Goal: Find specific page/section: Find specific page/section

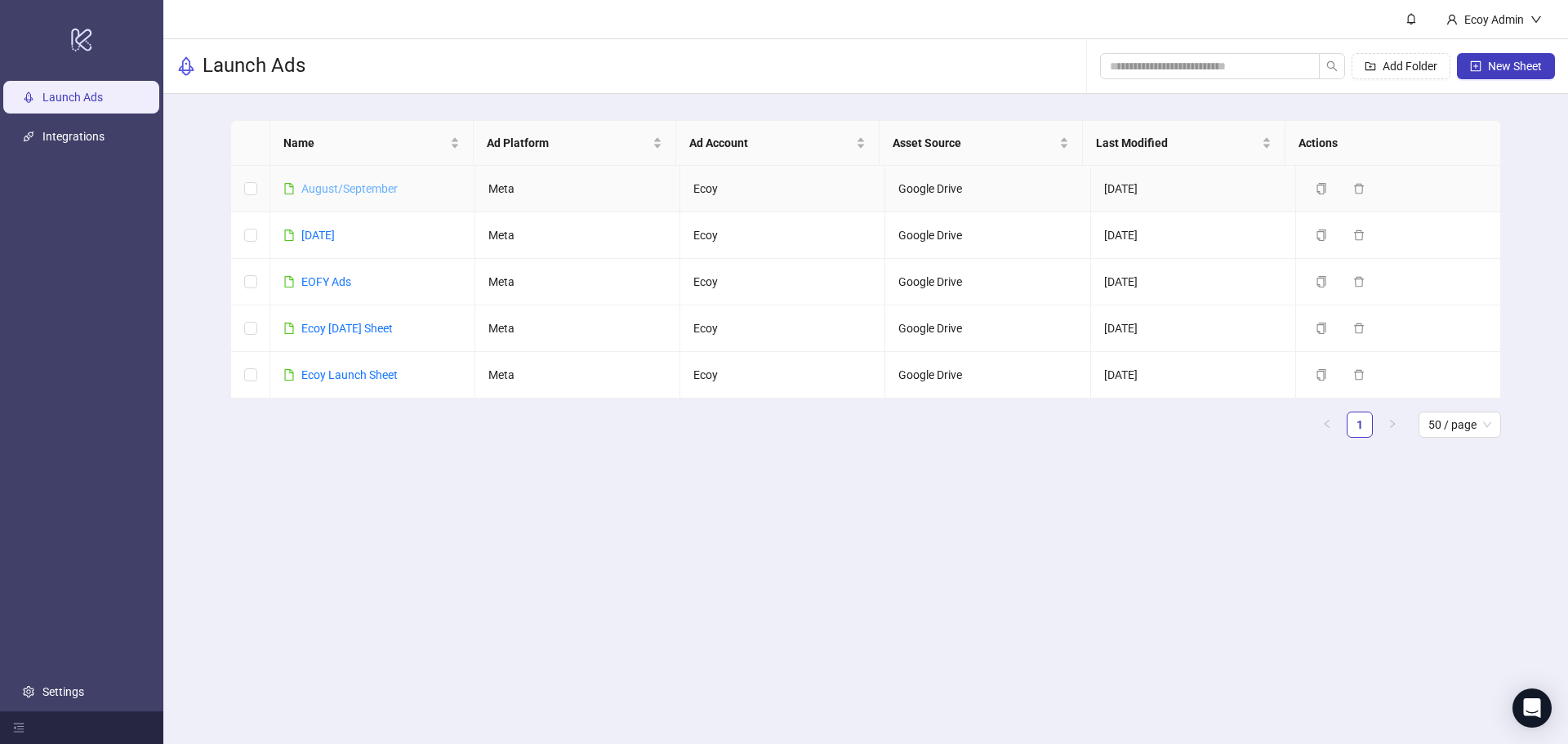
click at [344, 185] on link "August/September" at bounding box center [350, 188] width 96 height 13
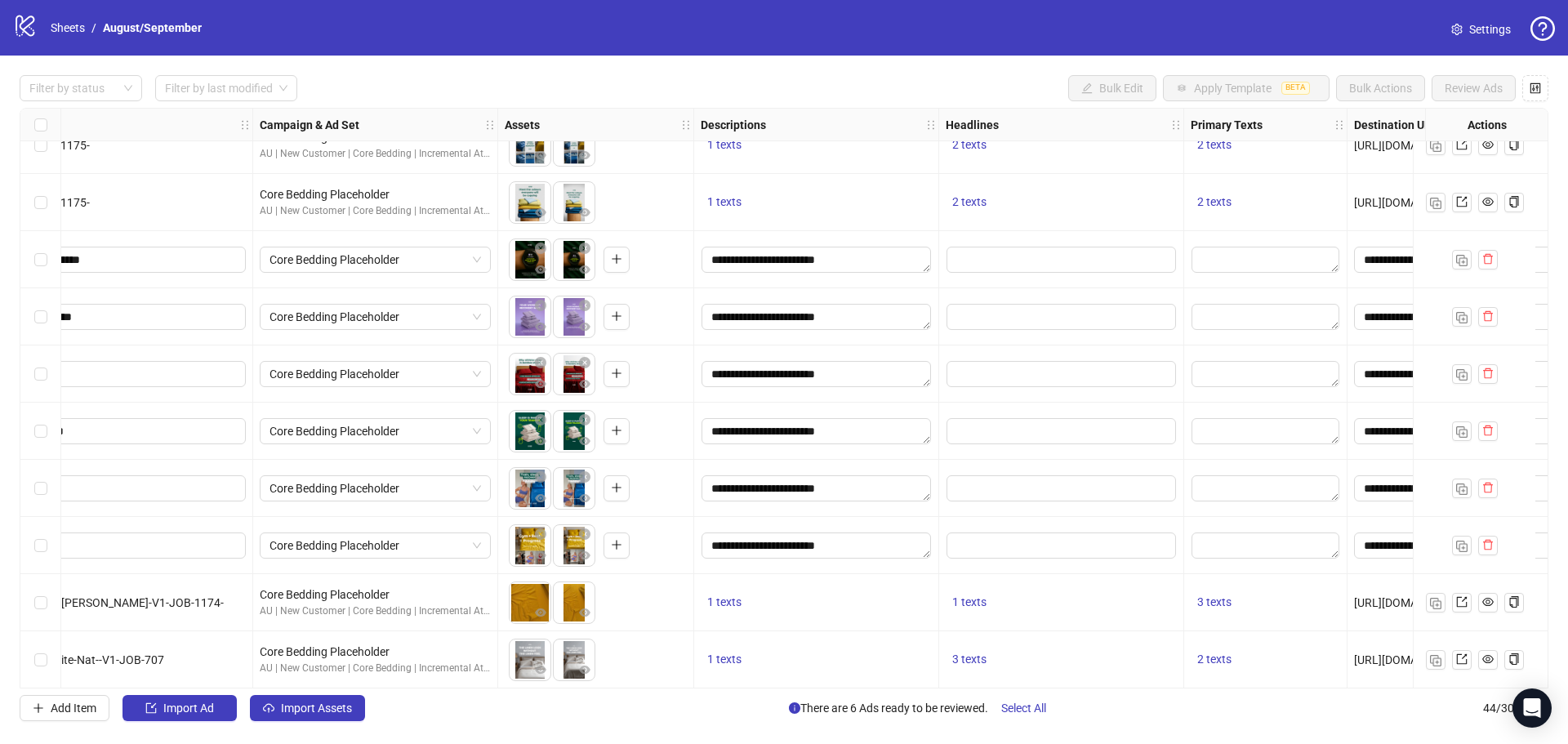
scroll to position [653, 356]
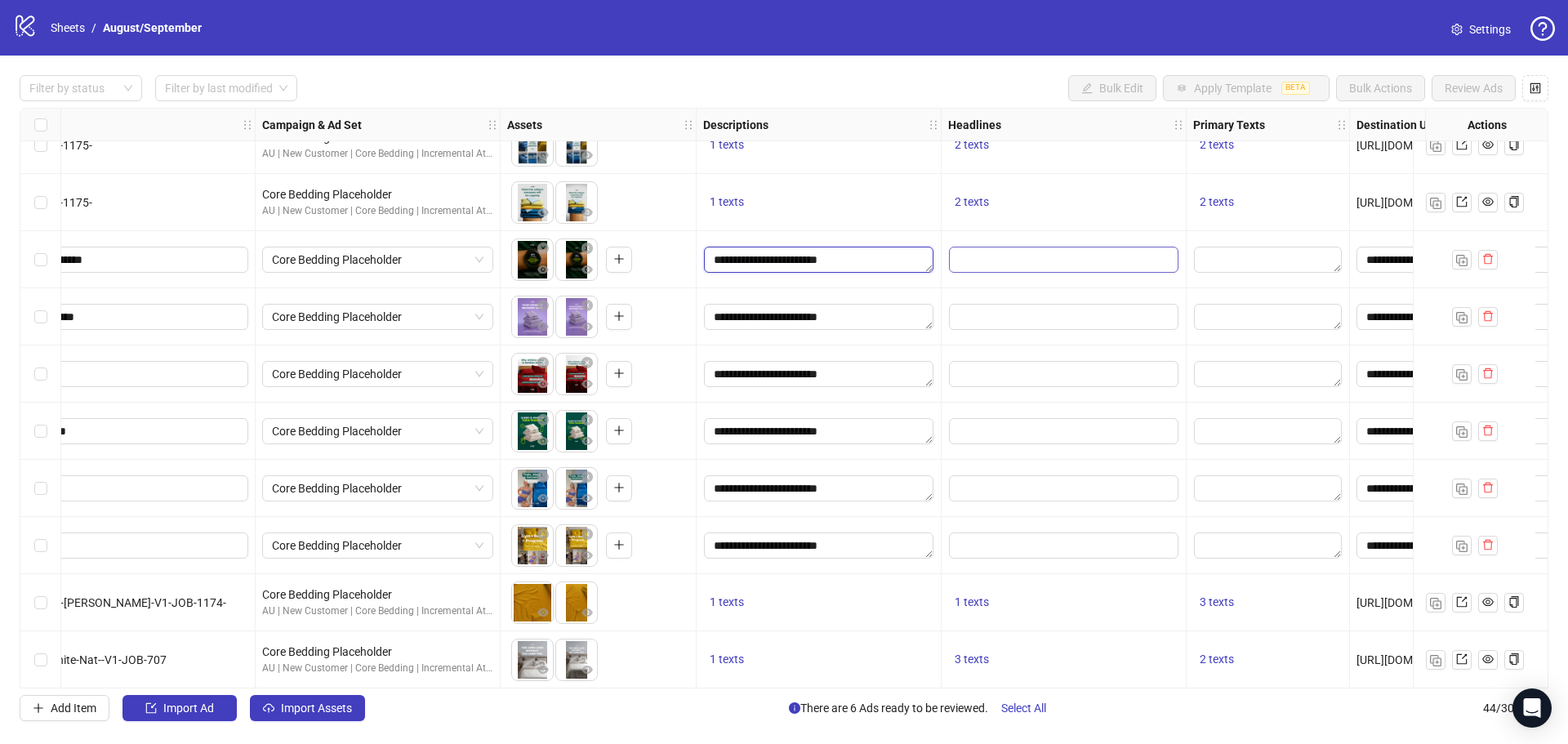
drag, startPoint x: 719, startPoint y: 264, endPoint x: 1073, endPoint y: 272, distance: 354.1
click at [1073, 272] on input "Edit values" at bounding box center [1064, 259] width 229 height 26
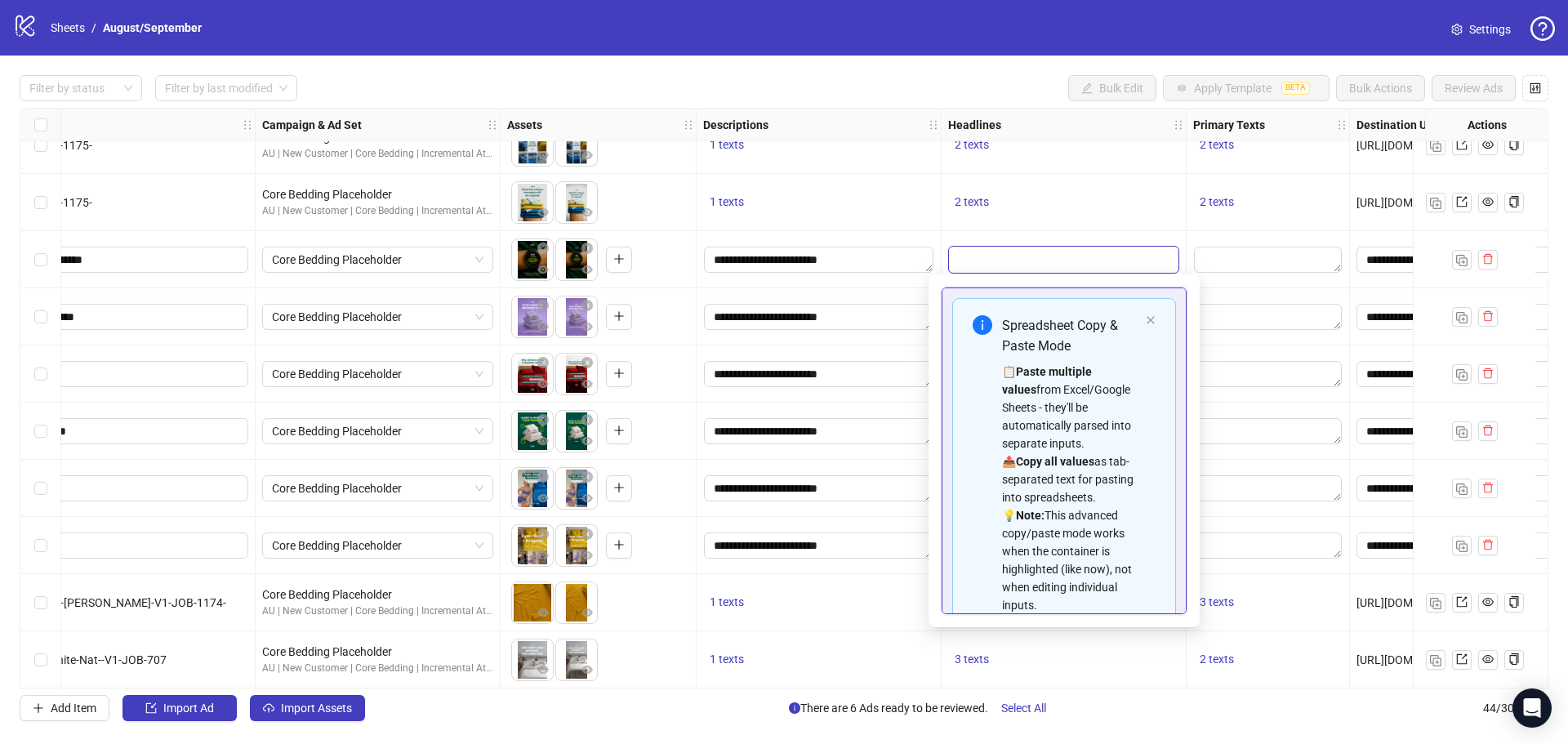
click at [1009, 83] on div "Filter by status Filter by last modified Bulk Edit Apply Template BETA Bulk Act…" at bounding box center [784, 87] width 1529 height 26
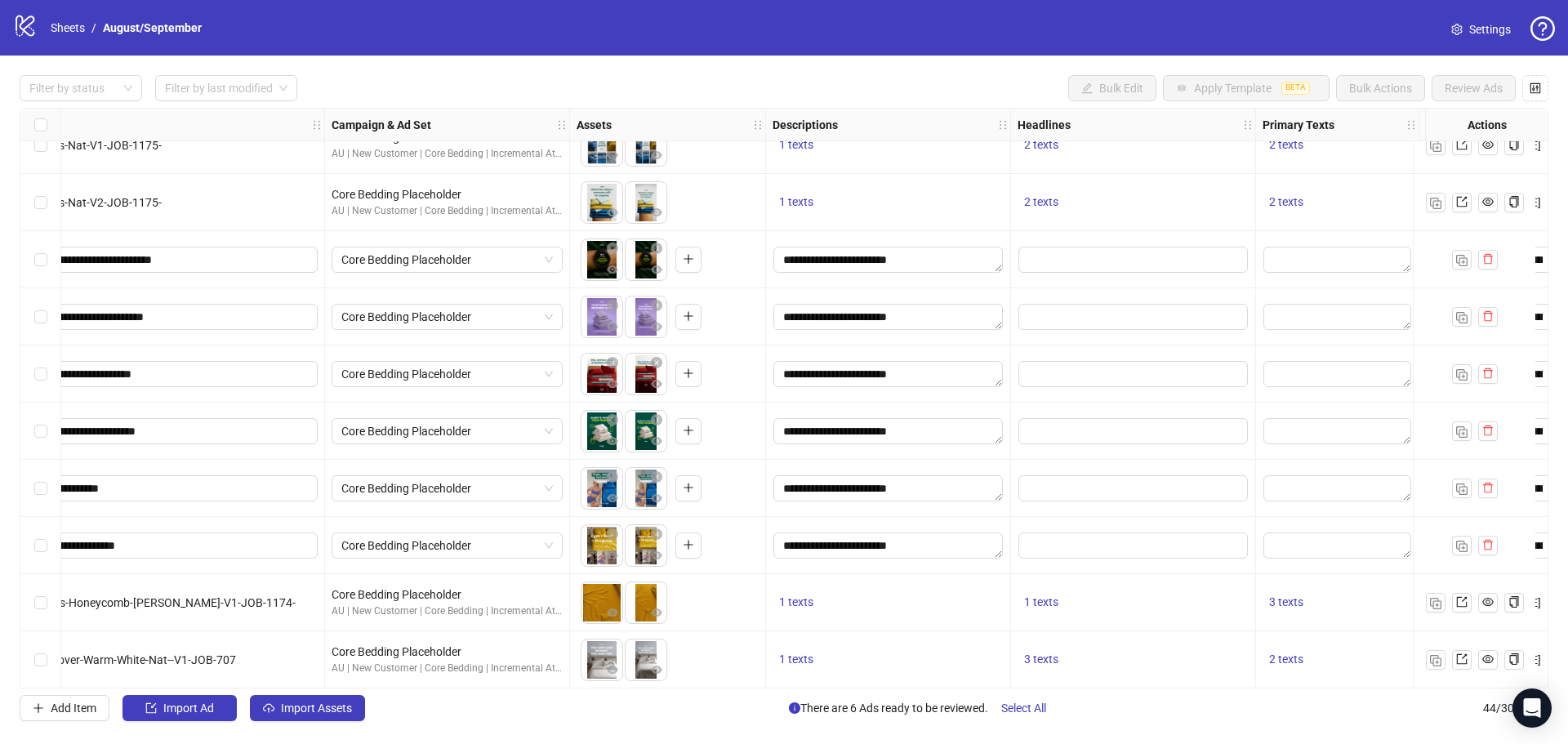
scroll to position [653, 0]
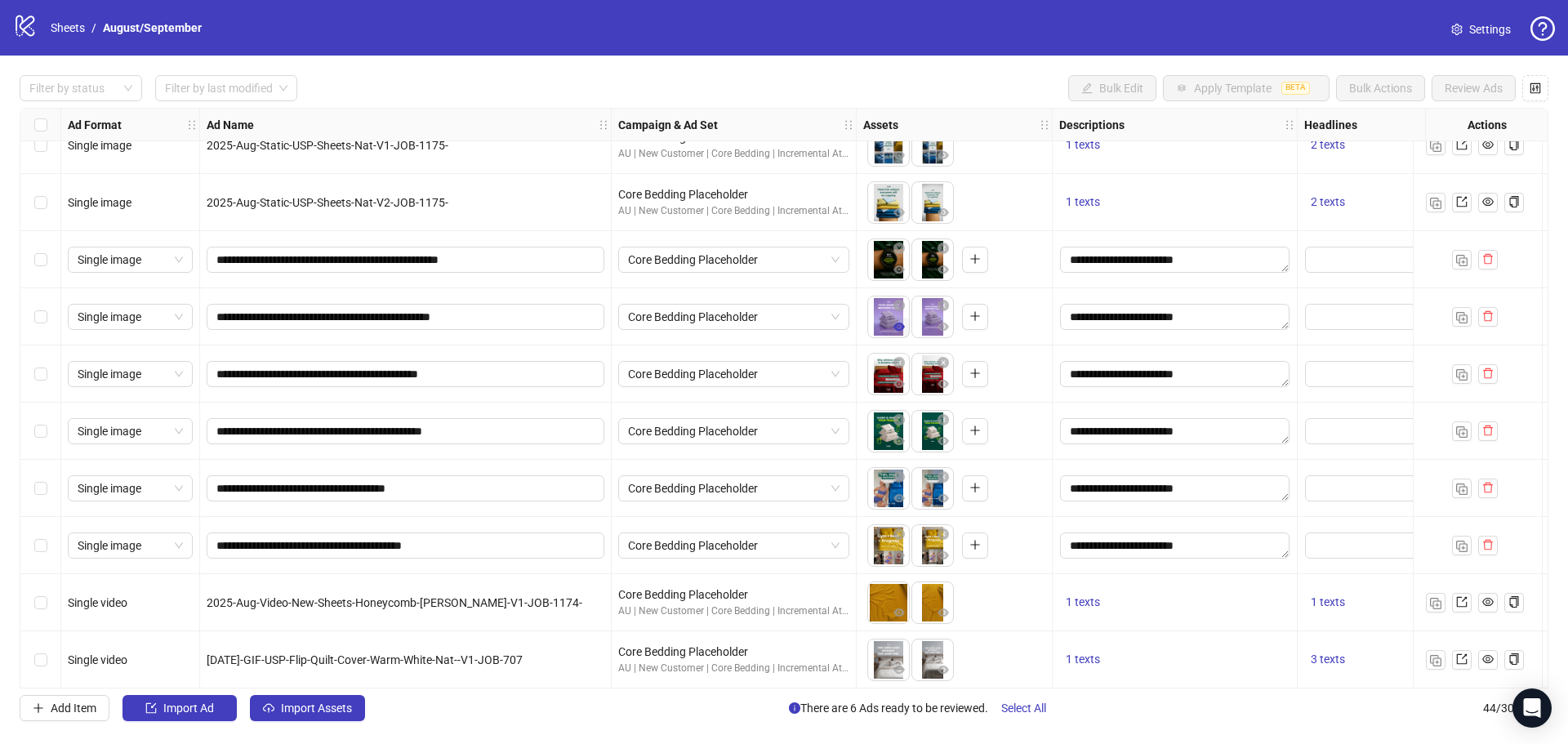
click at [898, 328] on icon "eye" at bounding box center [899, 326] width 12 height 12
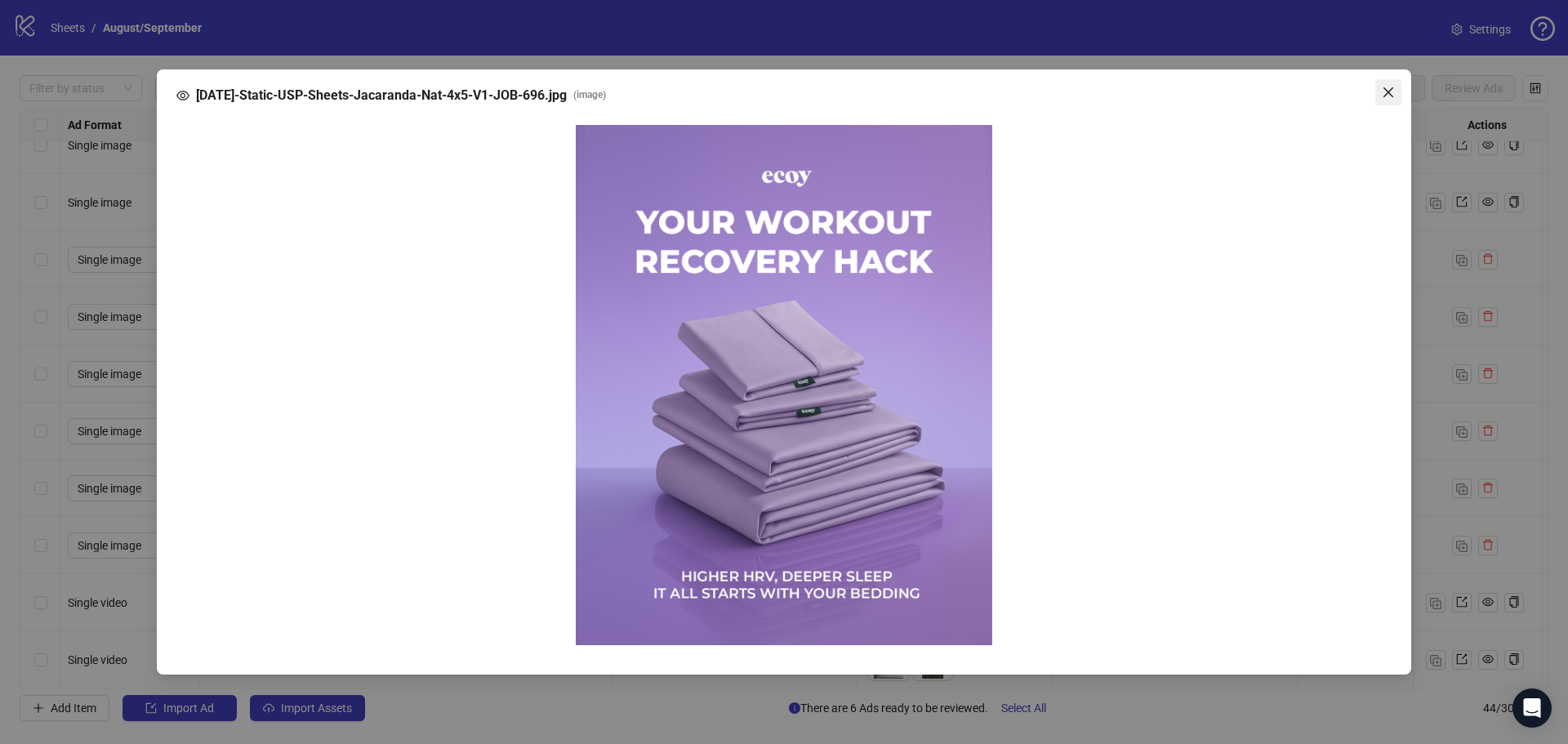
click at [1394, 99] on icon "close" at bounding box center [1388, 92] width 13 height 13
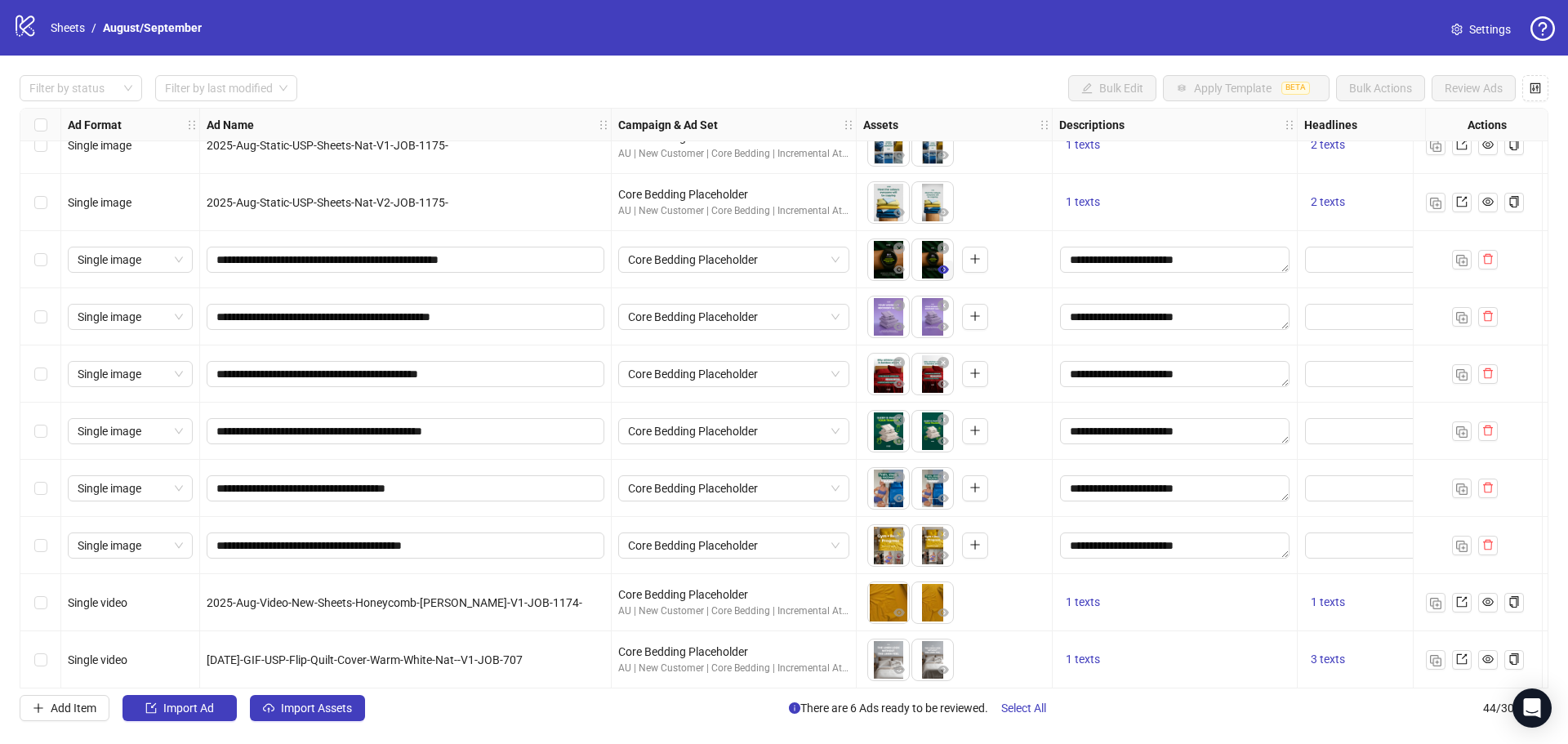
click at [942, 269] on icon "eye" at bounding box center [943, 269] width 12 height 12
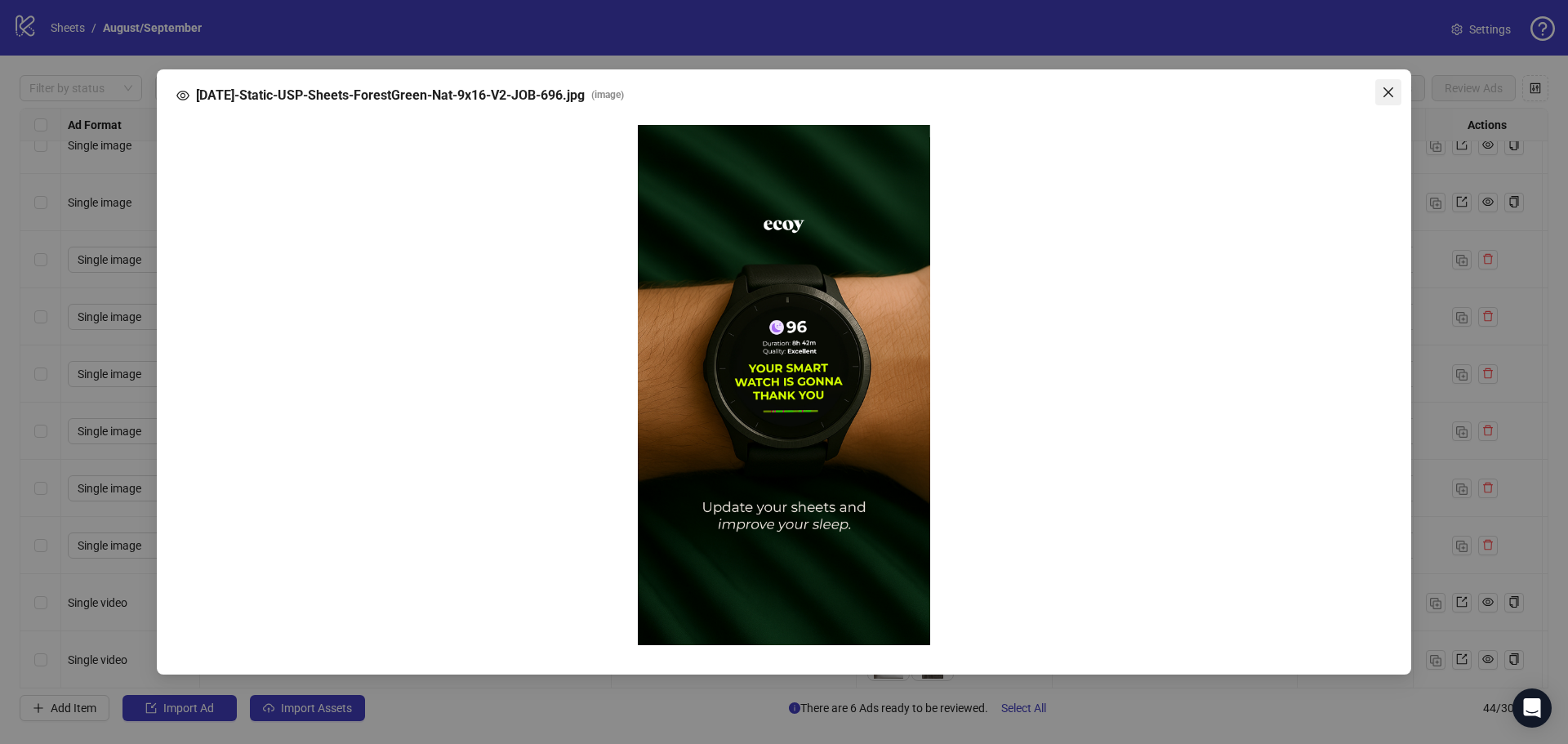
click at [1384, 89] on icon "close" at bounding box center [1388, 92] width 13 height 13
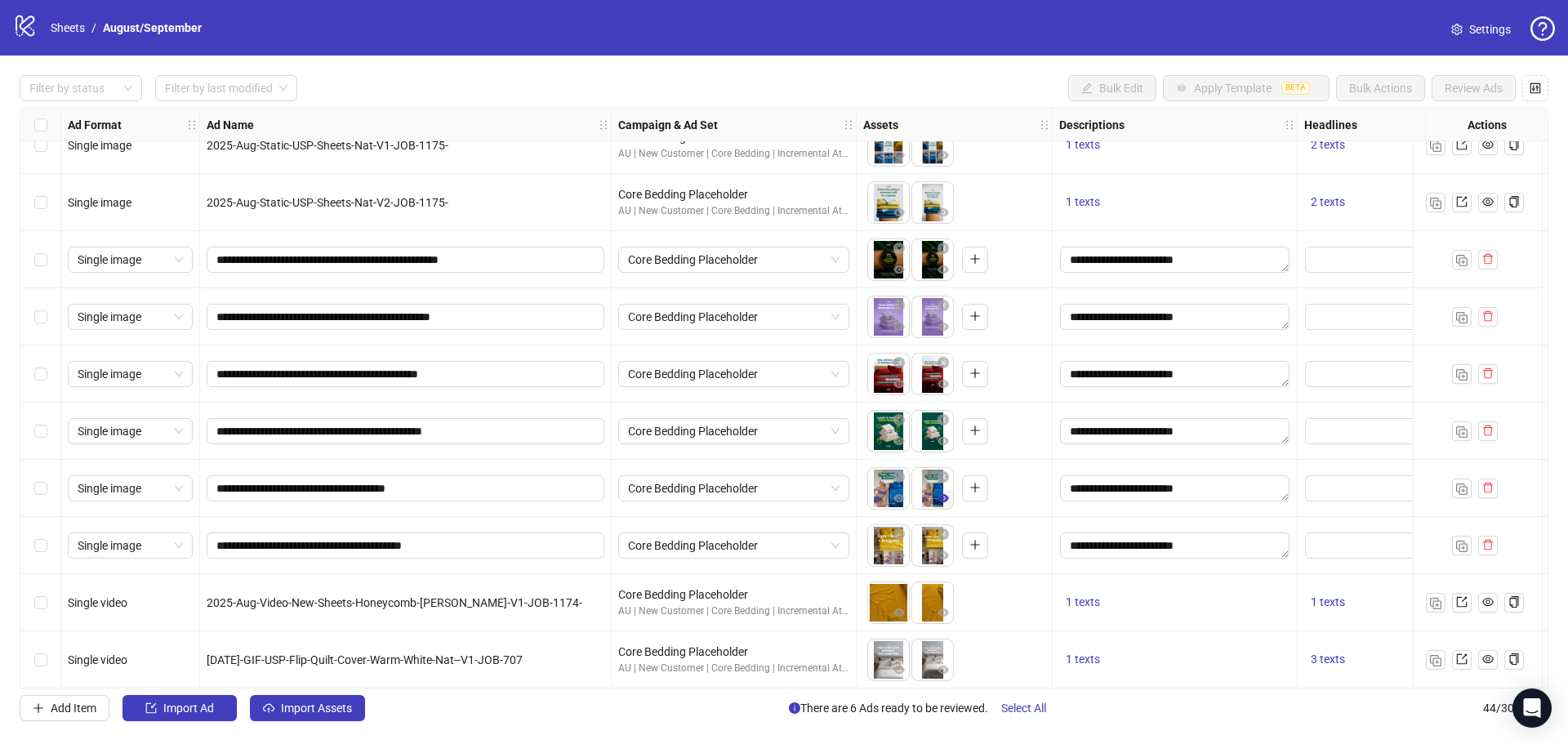
click at [943, 502] on icon "eye" at bounding box center [943, 498] width 12 height 8
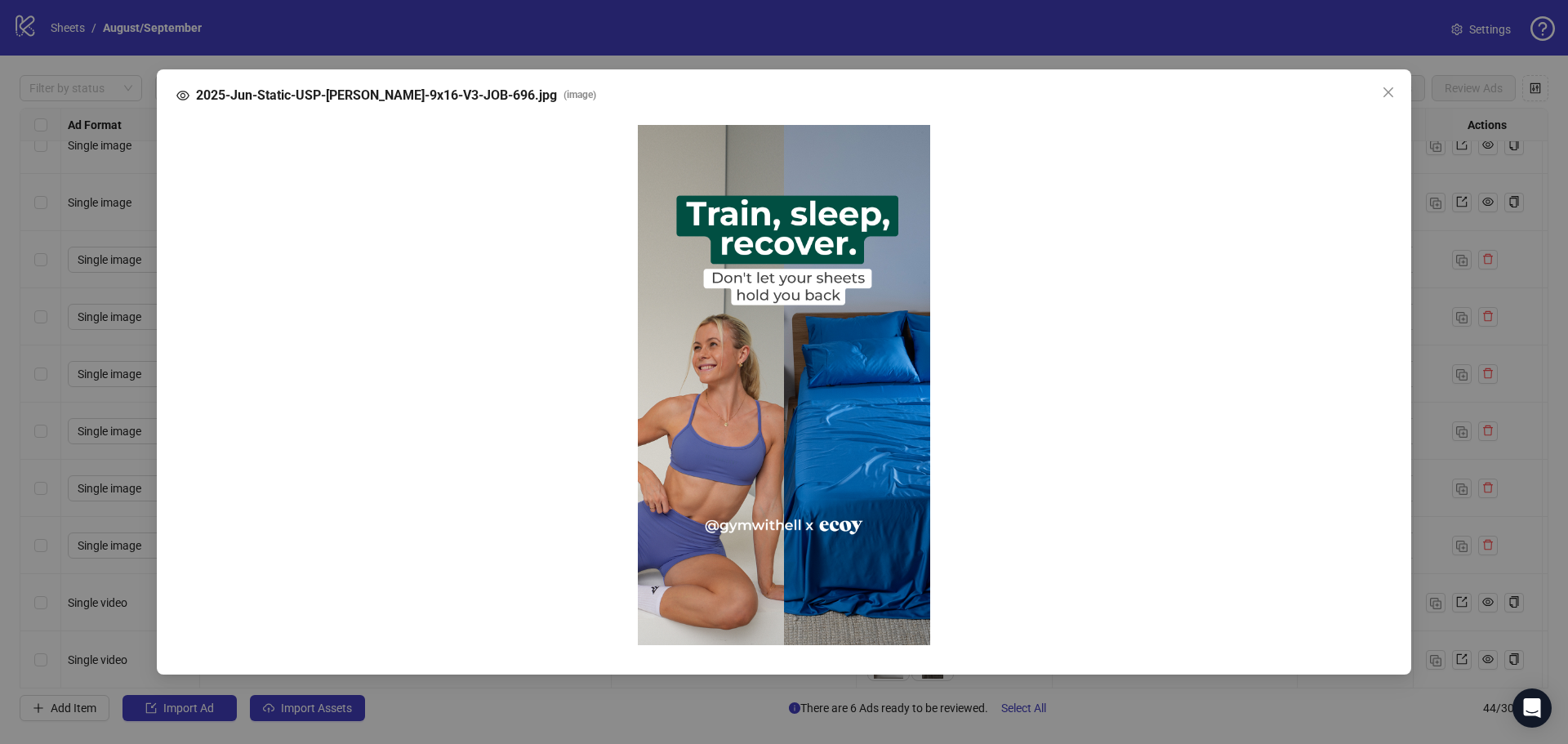
drag, startPoint x: 788, startPoint y: 372, endPoint x: 1034, endPoint y: 233, distance: 282.6
click at [1034, 233] on div at bounding box center [784, 385] width 1189 height 521
click at [1385, 88] on icon "close" at bounding box center [1388, 91] width 10 height 10
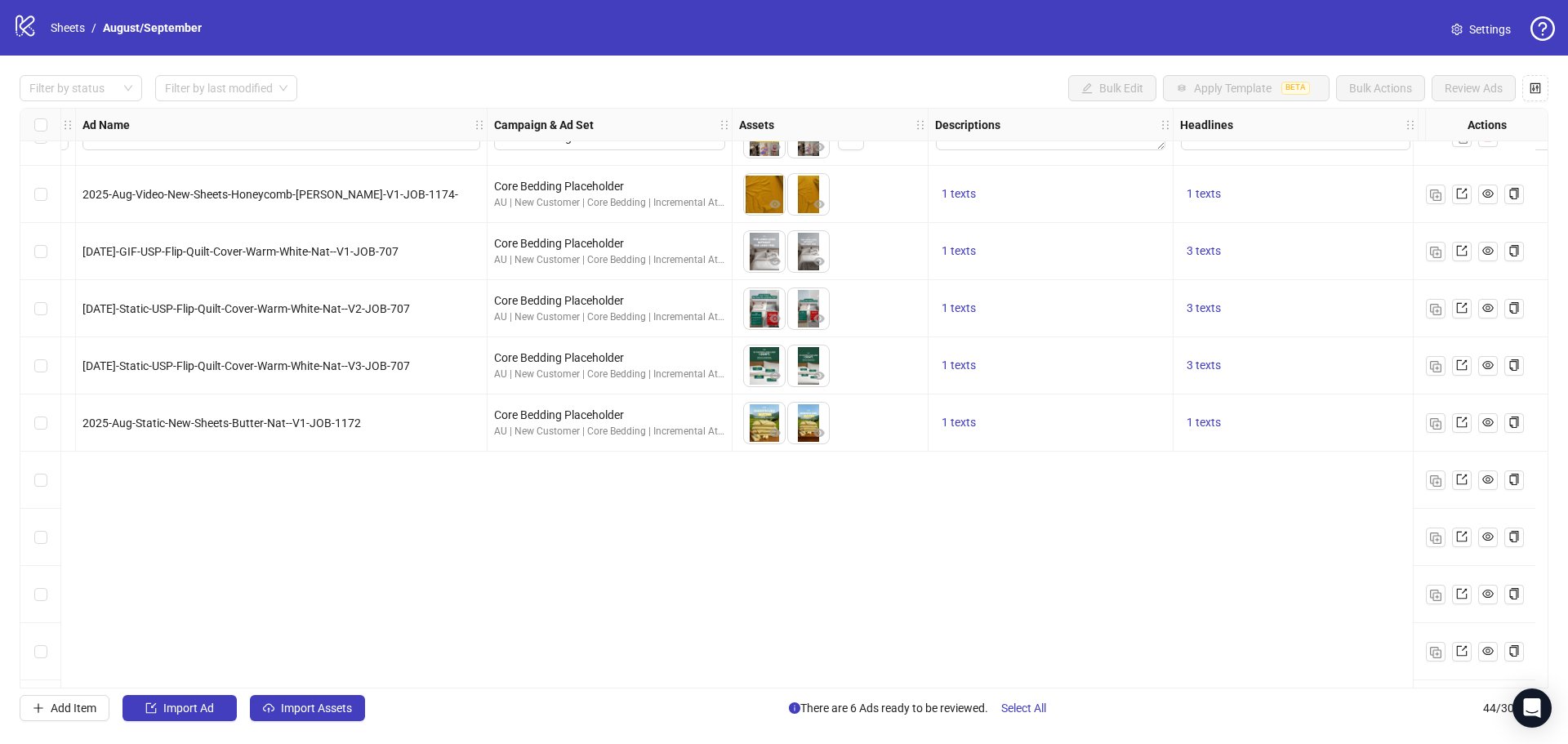
scroll to position [572, 125]
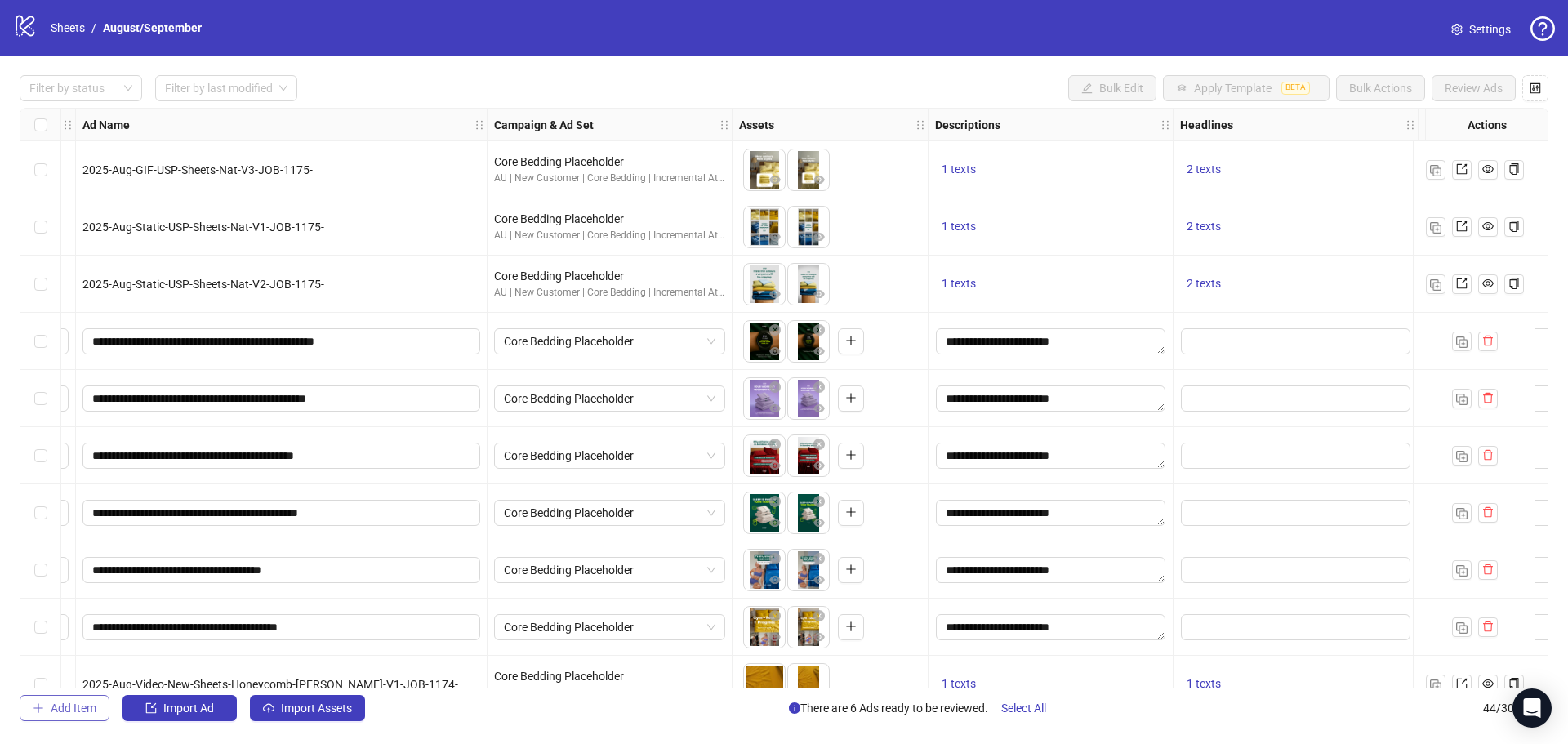
click at [69, 719] on button "Add Item" at bounding box center [64, 707] width 90 height 26
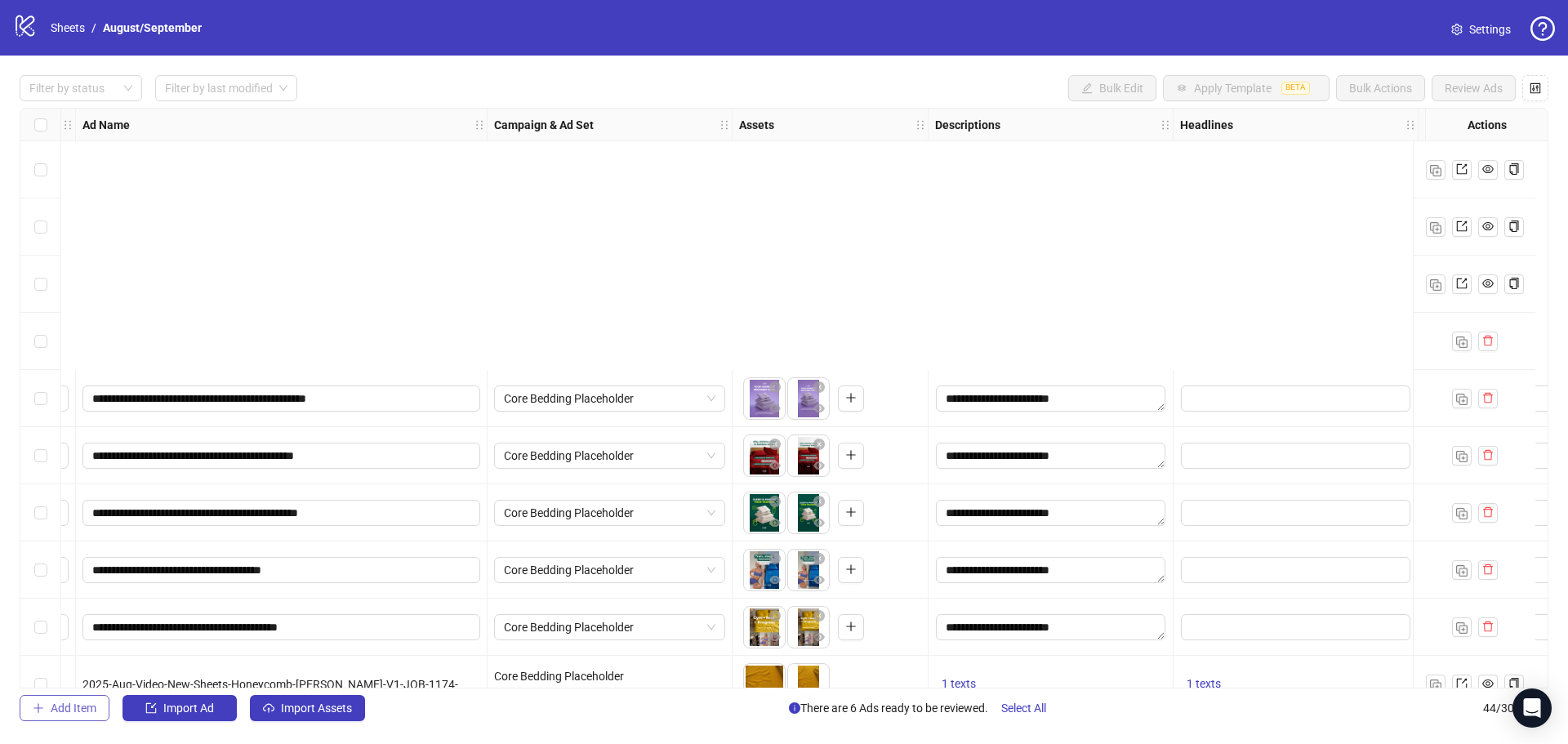
scroll to position [898, 125]
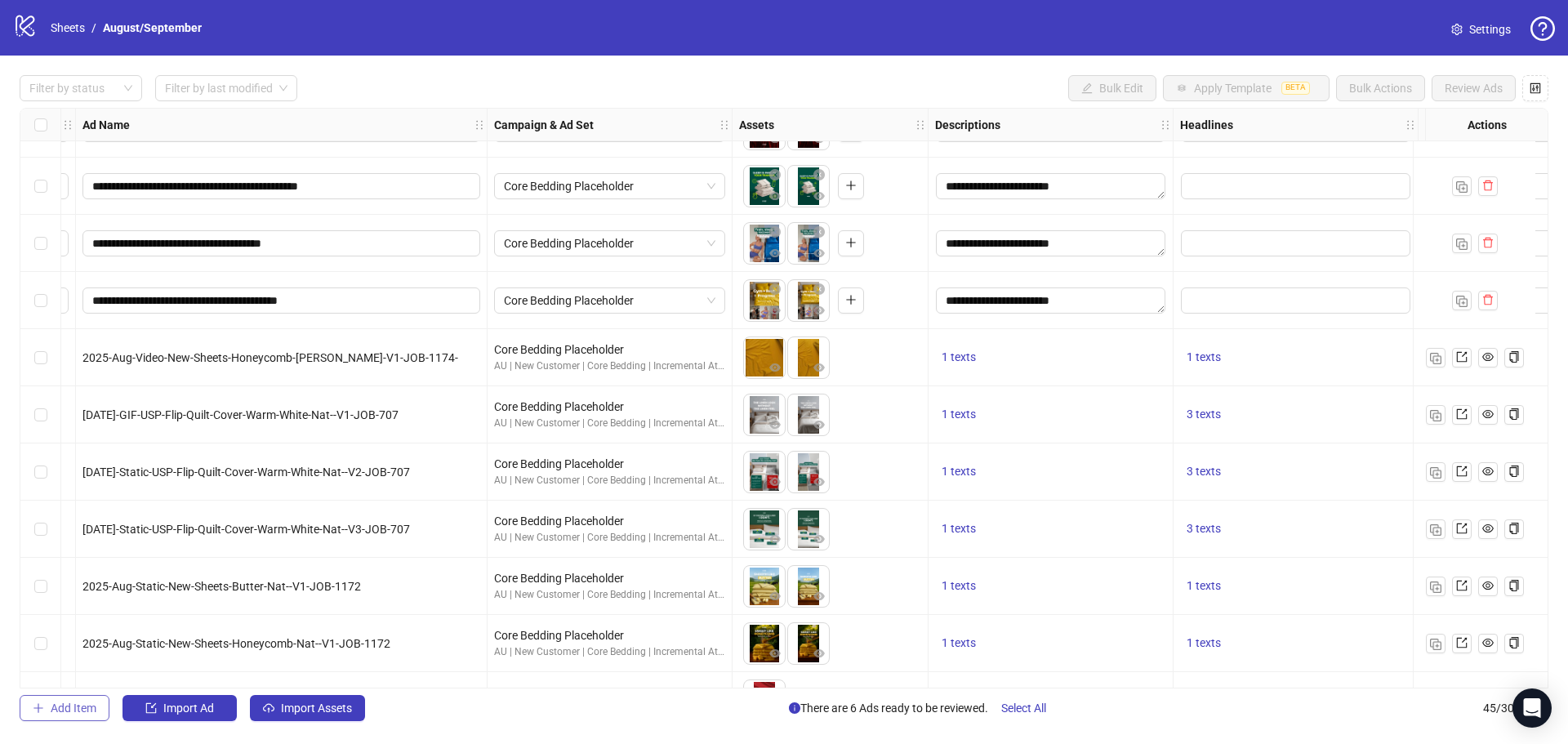
click at [58, 713] on span "Add Item" at bounding box center [73, 708] width 45 height 13
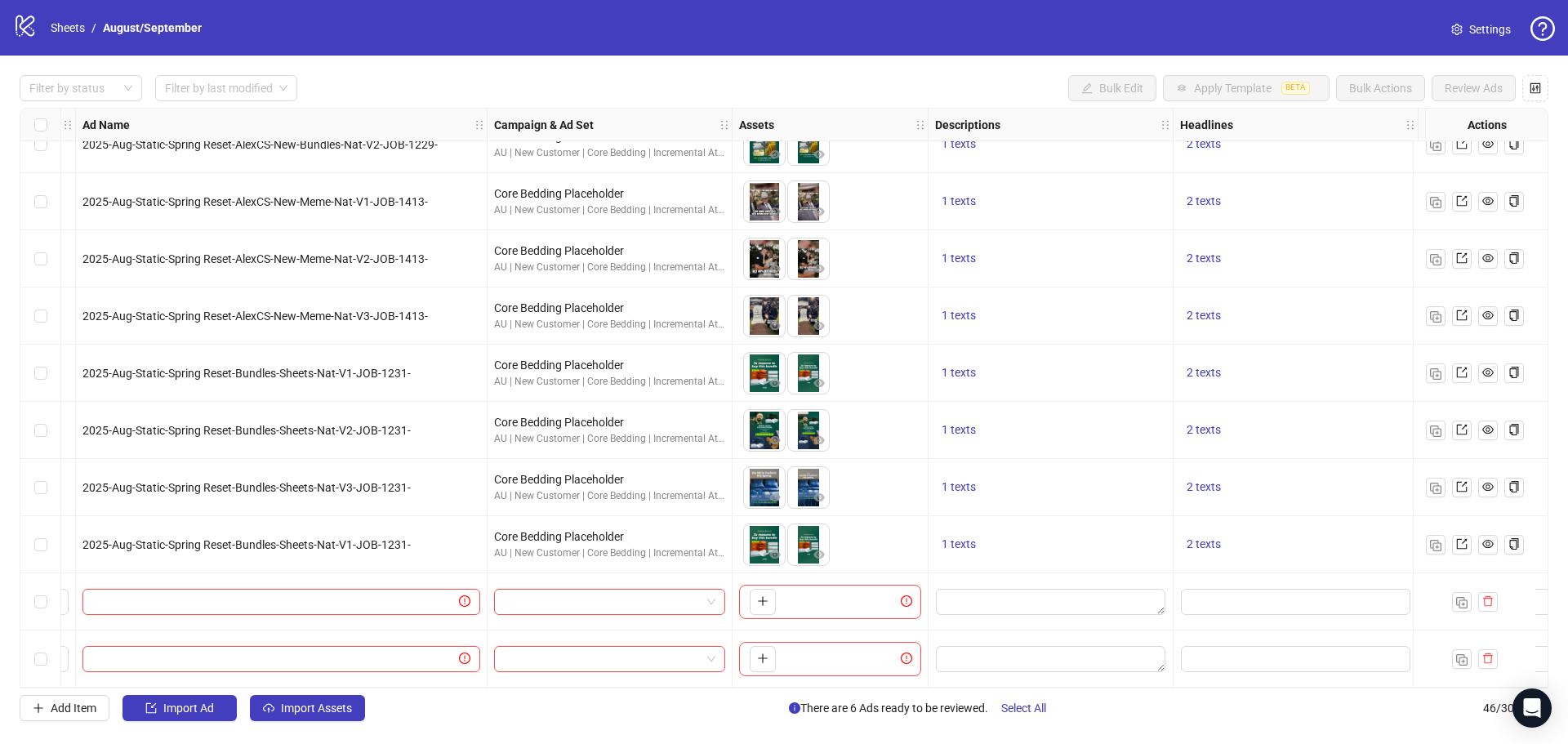
scroll to position [2089, 0]
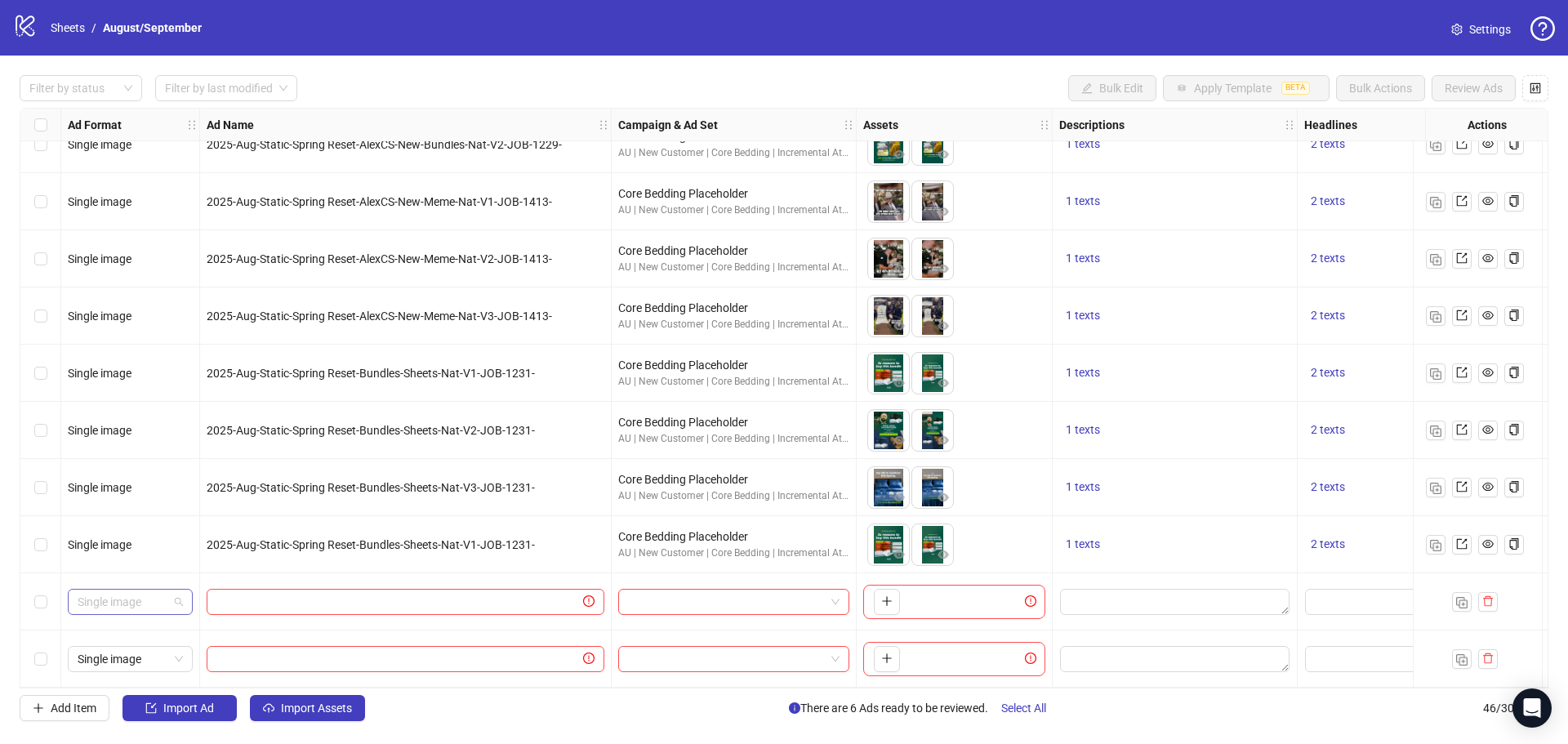
click at [150, 597] on span "Single image" at bounding box center [130, 602] width 105 height 25
click at [145, 454] on div "Carousel" at bounding box center [130, 458] width 99 height 18
click at [430, 593] on input "text" at bounding box center [398, 602] width 364 height 18
click at [754, 606] on input "search" at bounding box center [726, 602] width 197 height 25
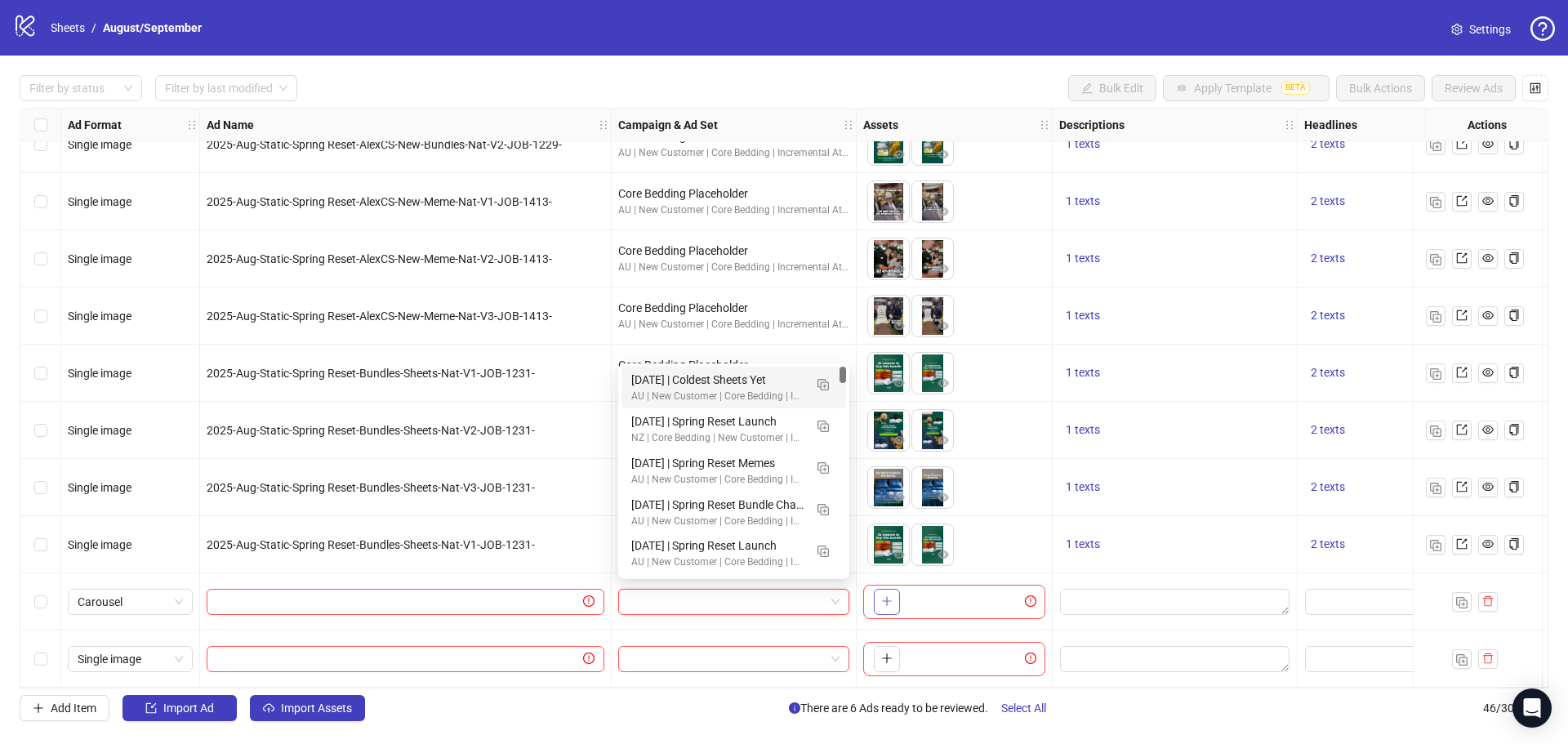
click at [889, 601] on icon "plus" at bounding box center [887, 601] width 9 height 1
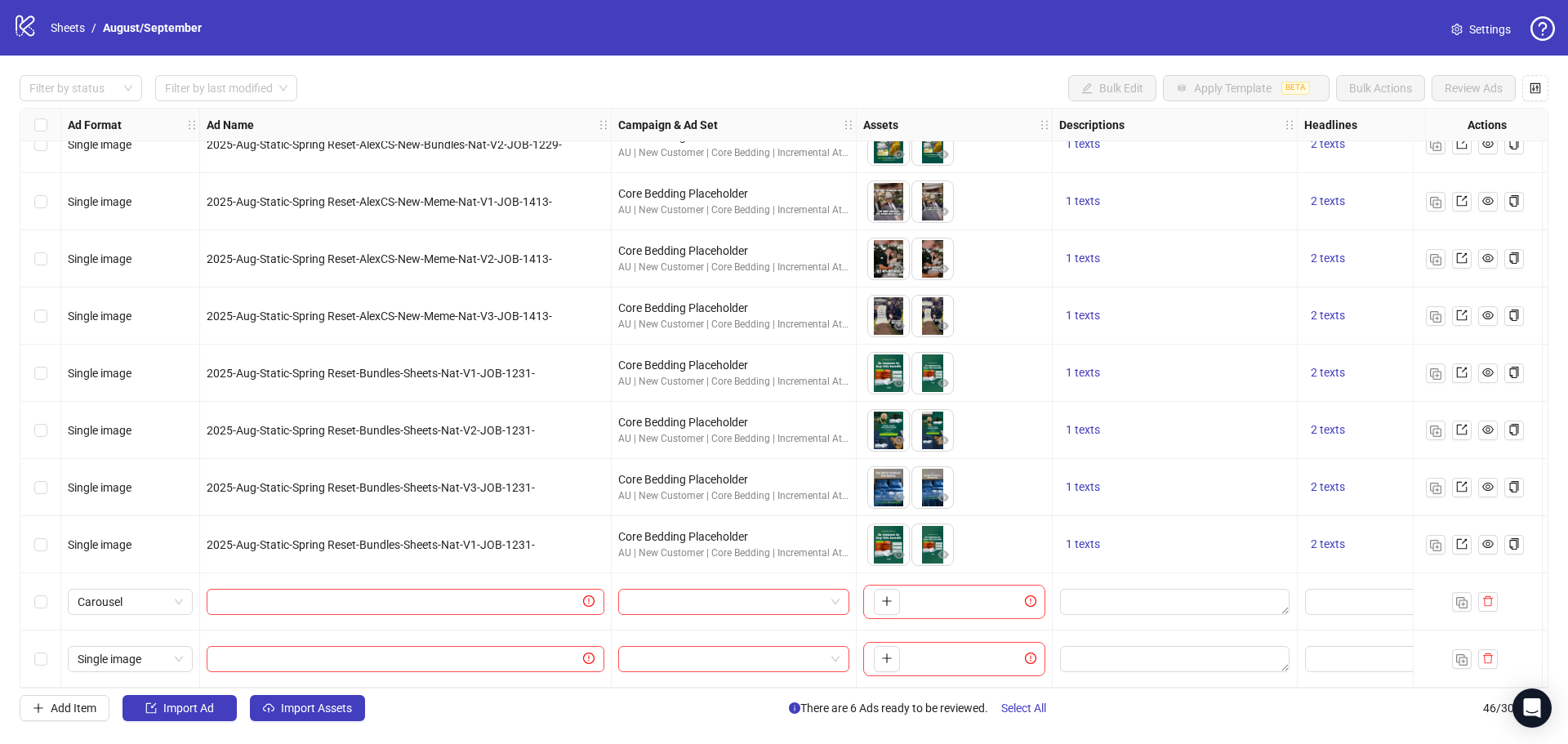
drag, startPoint x: 575, startPoint y: 688, endPoint x: 661, endPoint y: 691, distance: 86.1
click at [661, 691] on div "Filter by status Filter by last modified Bulk Edit Apply Template BETA Bulk Act…" at bounding box center [784, 397] width 1568 height 684
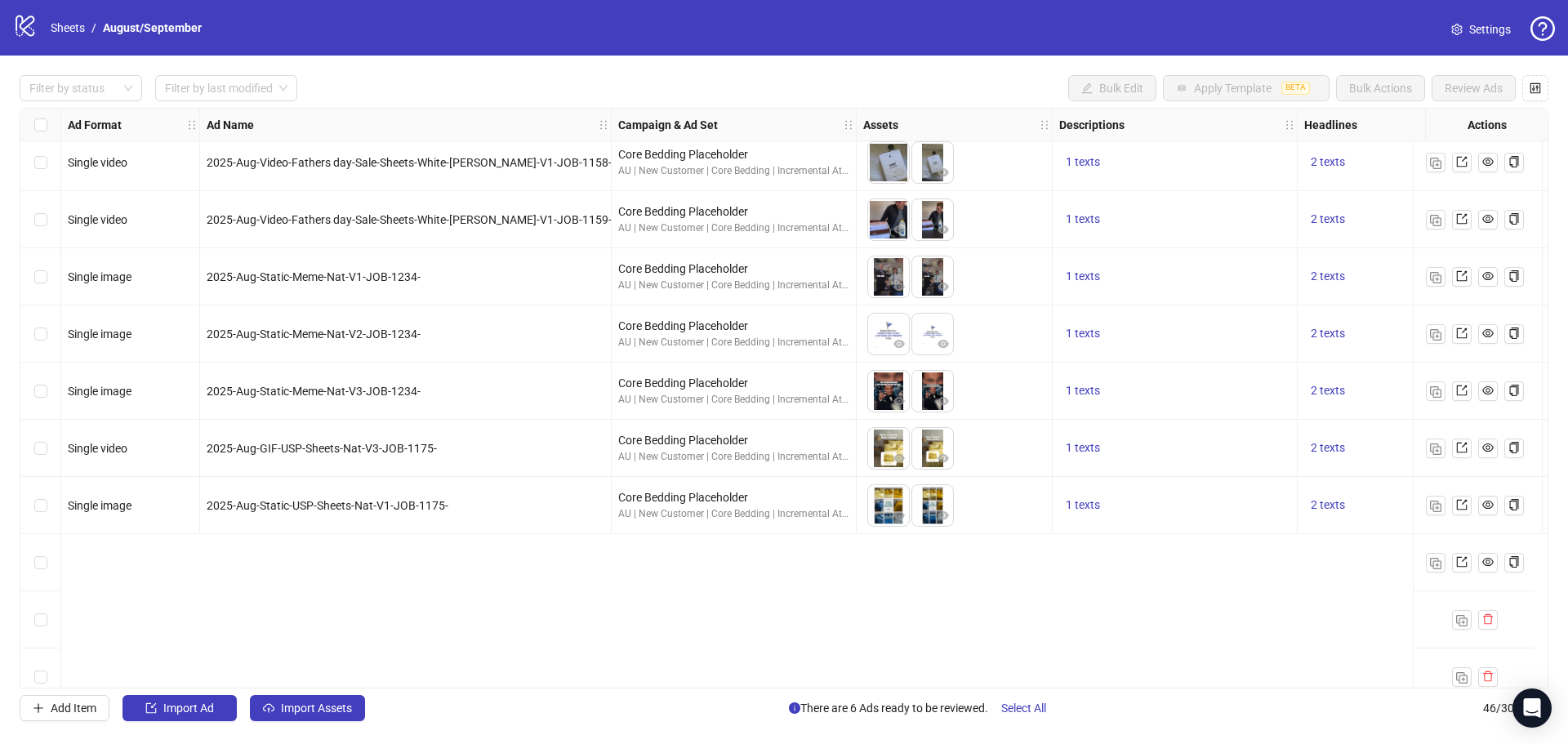
scroll to position [0, 0]
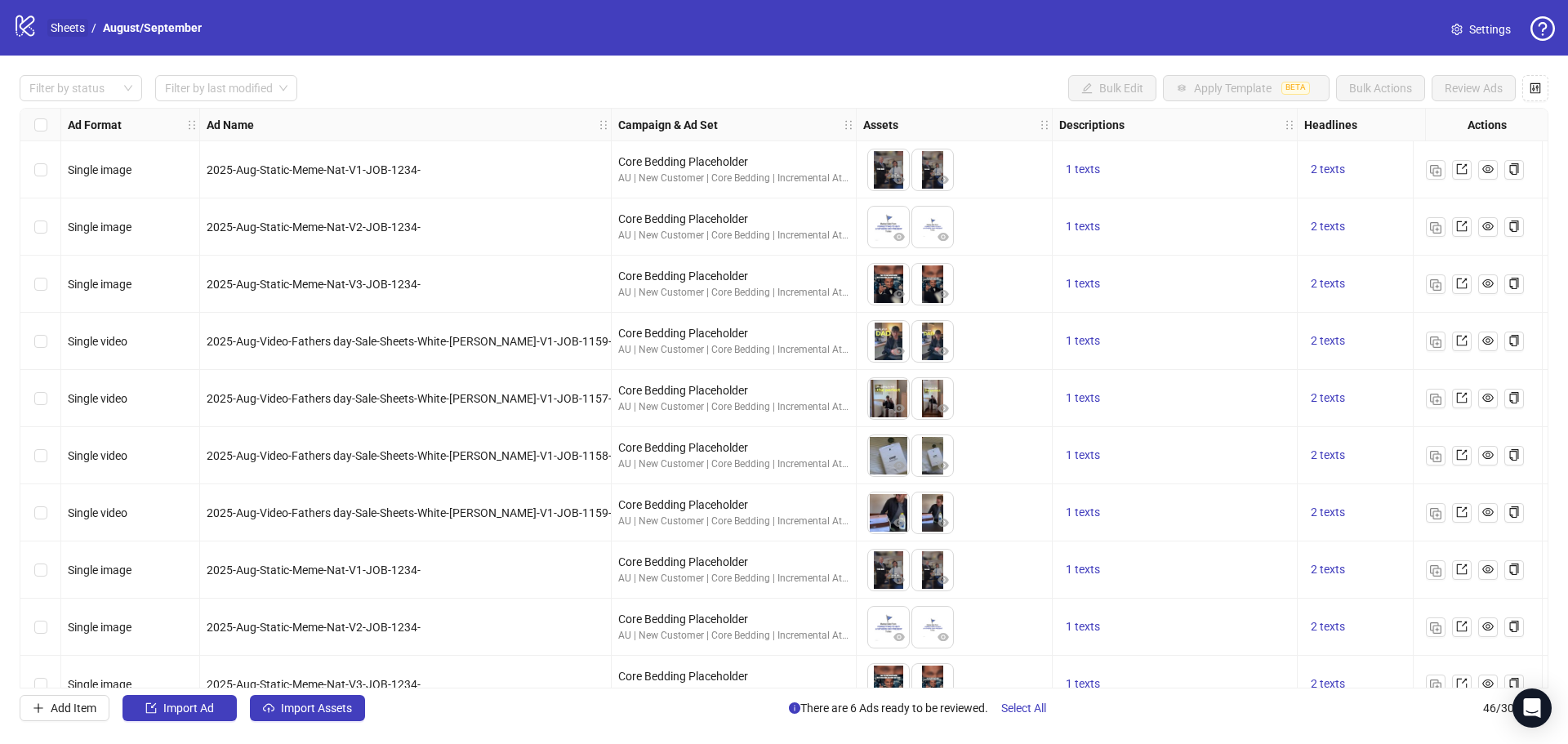
click at [75, 28] on link "Sheets" at bounding box center [68, 28] width 41 height 18
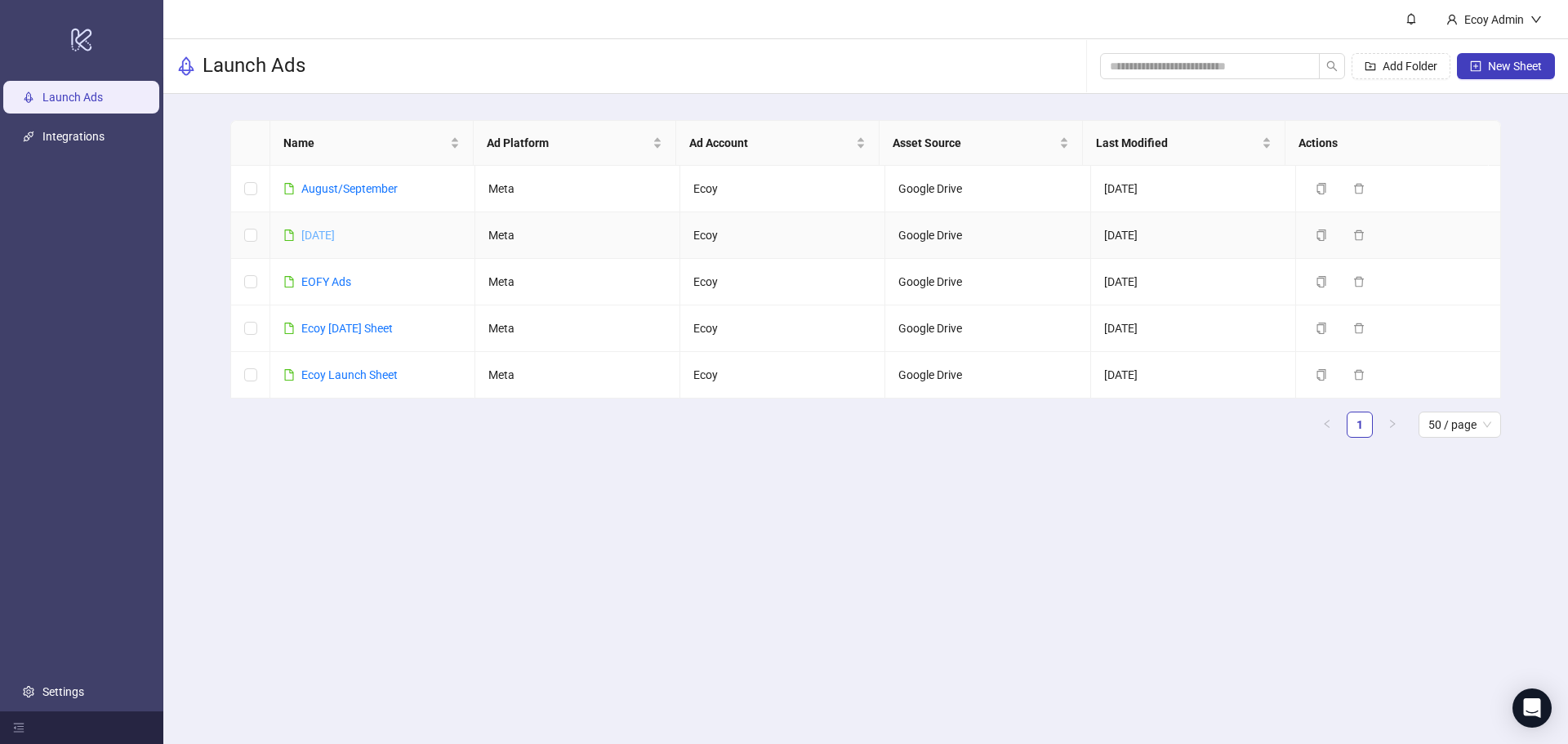
click at [334, 229] on link "[DATE]" at bounding box center [318, 235] width 34 height 13
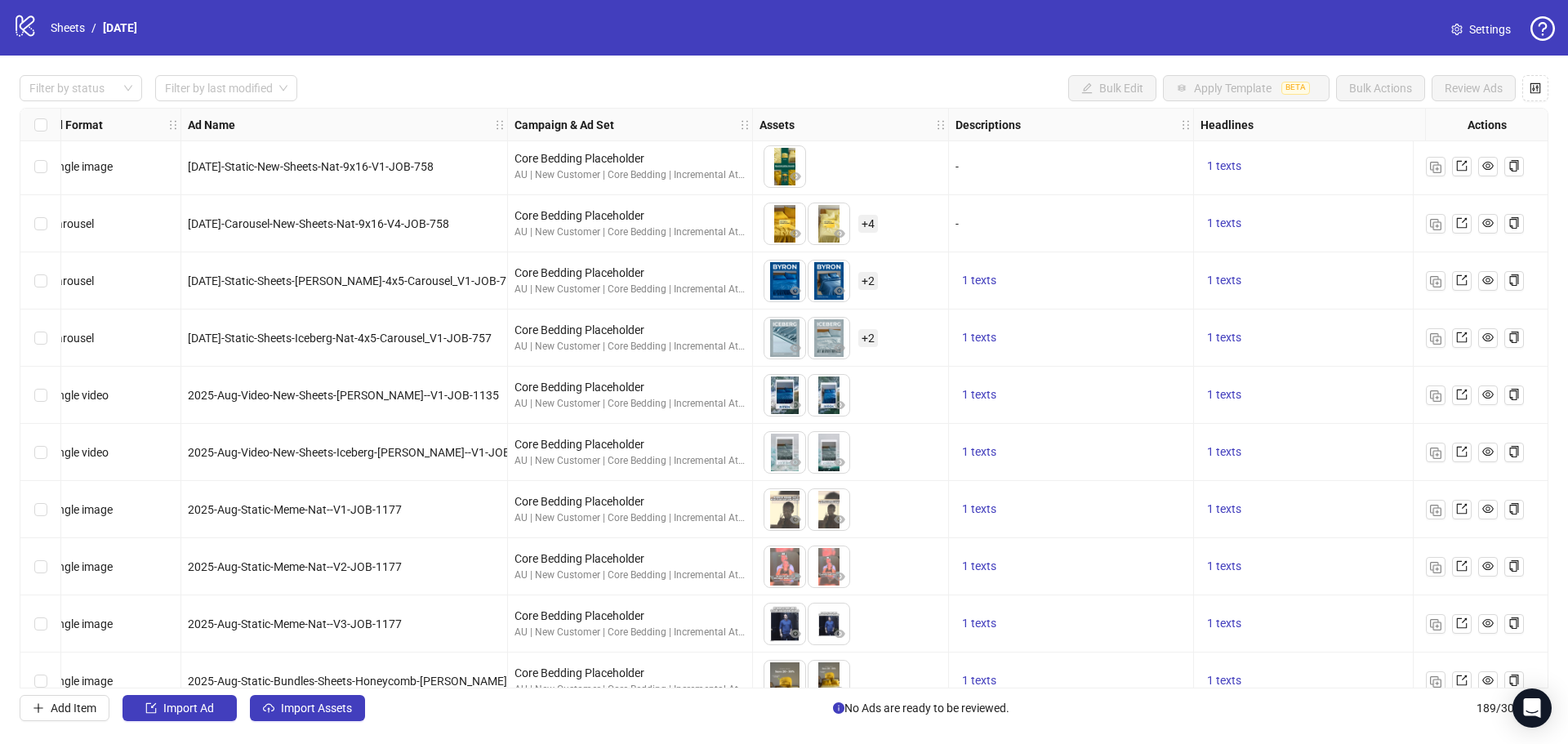
scroll to position [9660, 5]
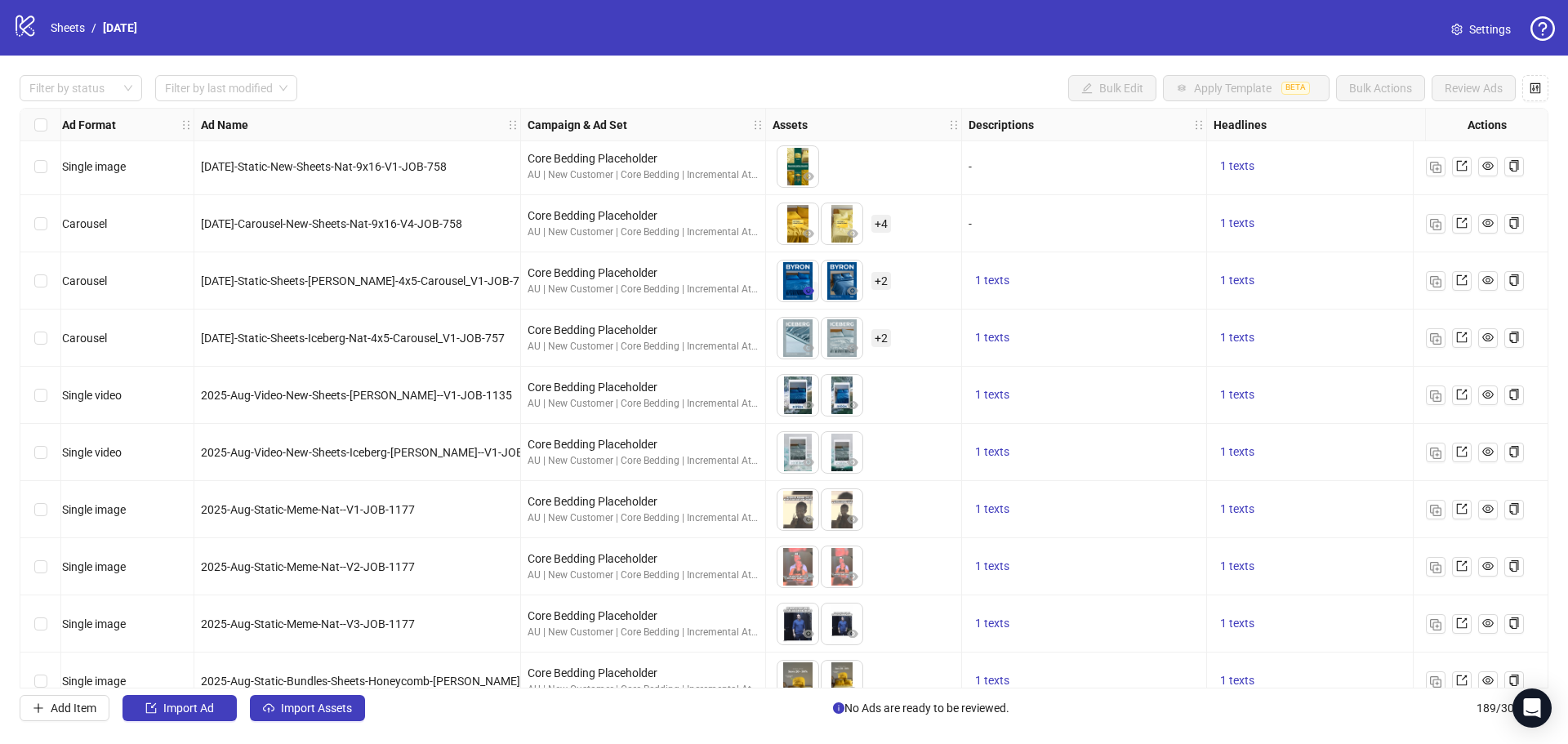
click at [804, 291] on icon "eye" at bounding box center [808, 290] width 12 height 8
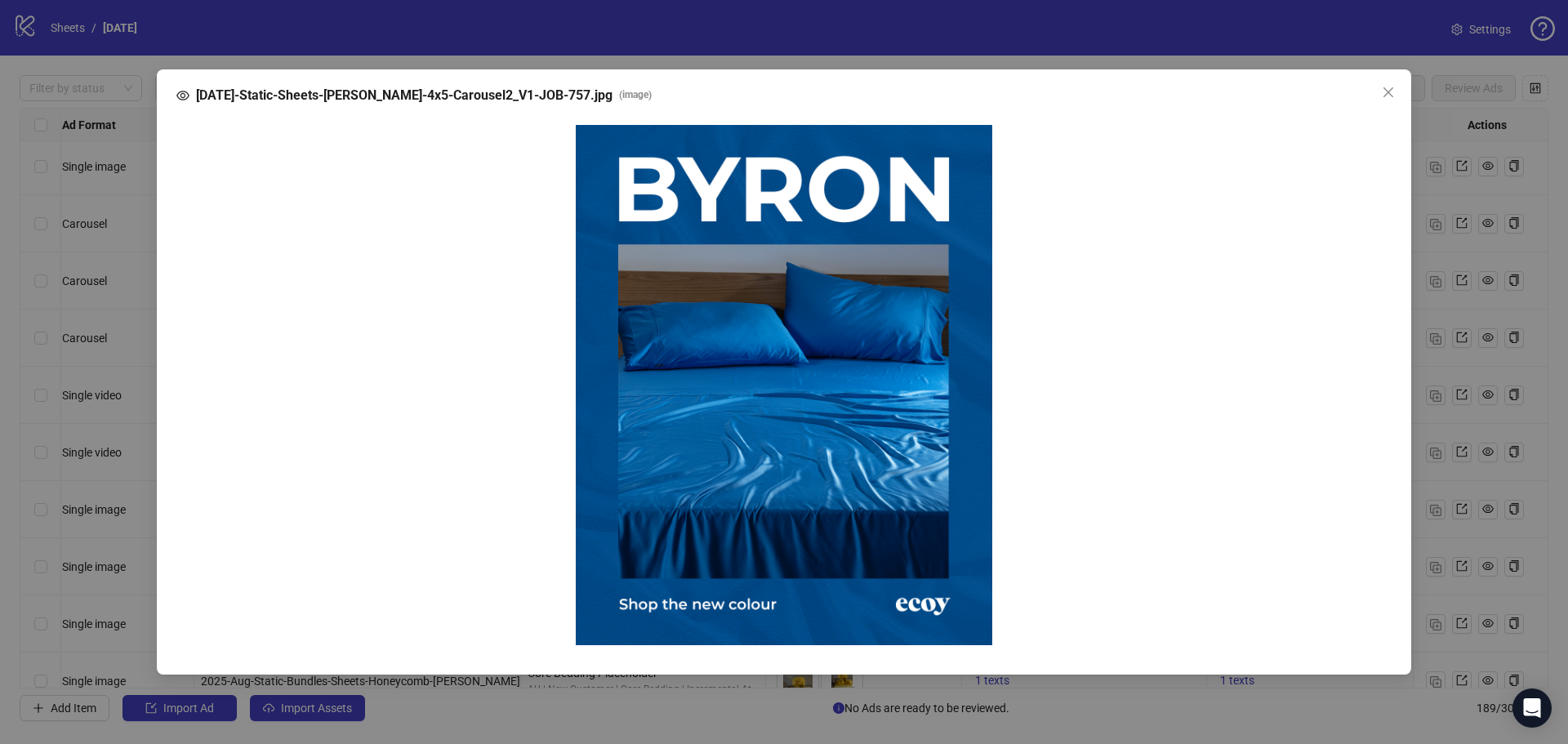
click at [900, 261] on div "[DATE]-Static-Sheets-[PERSON_NAME]-4x5-Carousel2_V1-JOB-757.jpg ( image )" at bounding box center [784, 372] width 1568 height 744
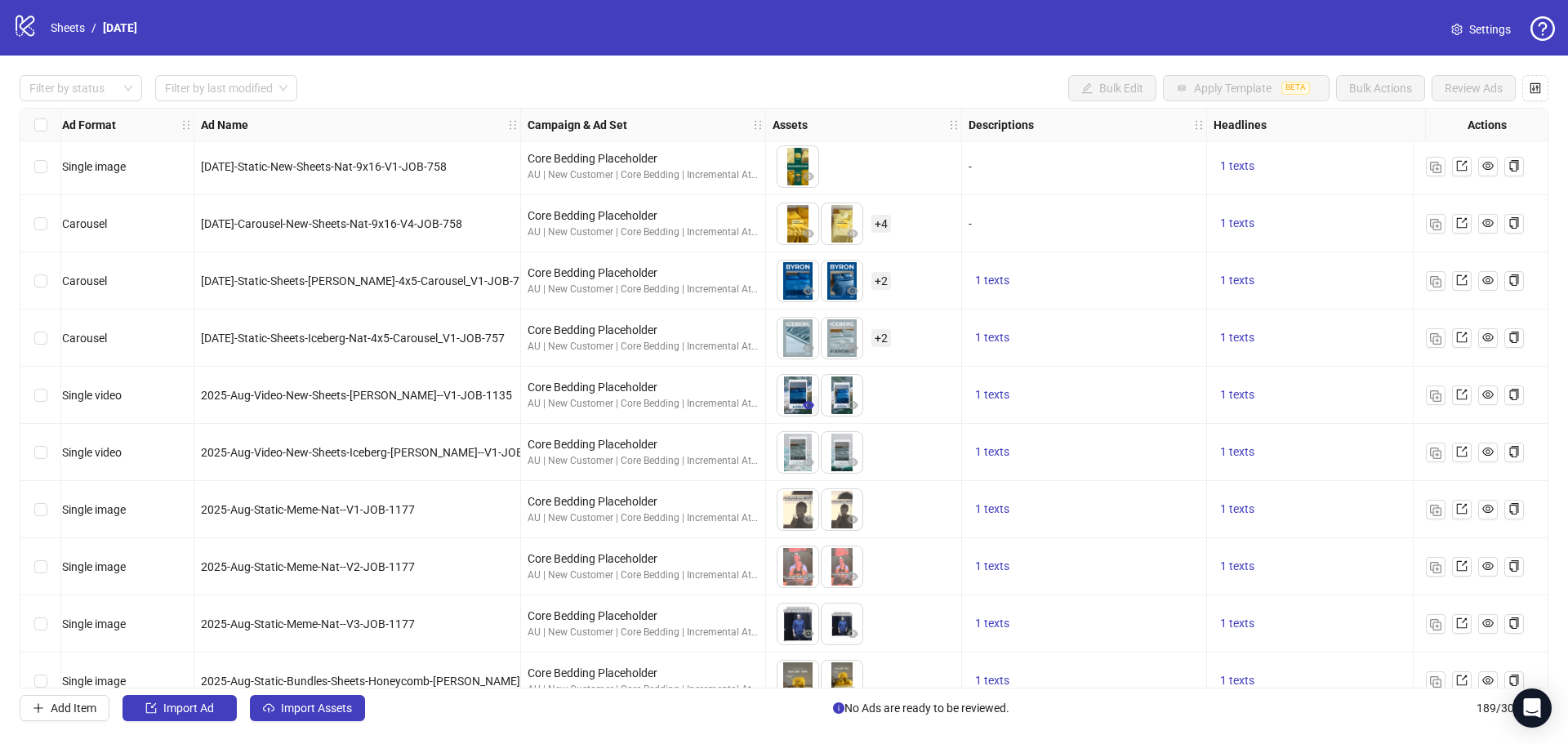
click at [809, 405] on icon "eye" at bounding box center [808, 404] width 12 height 8
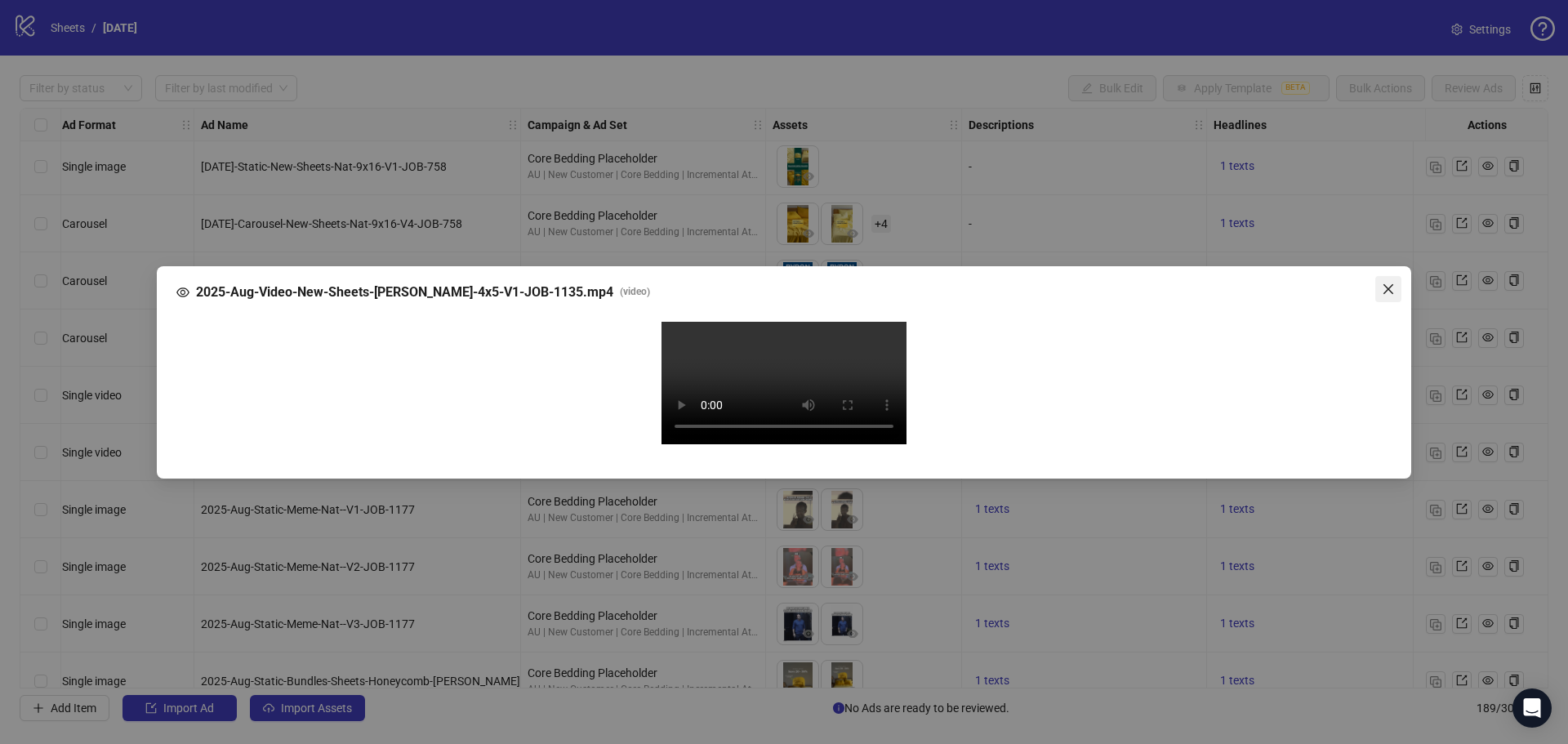
click at [1392, 284] on icon "close" at bounding box center [1388, 288] width 10 height 10
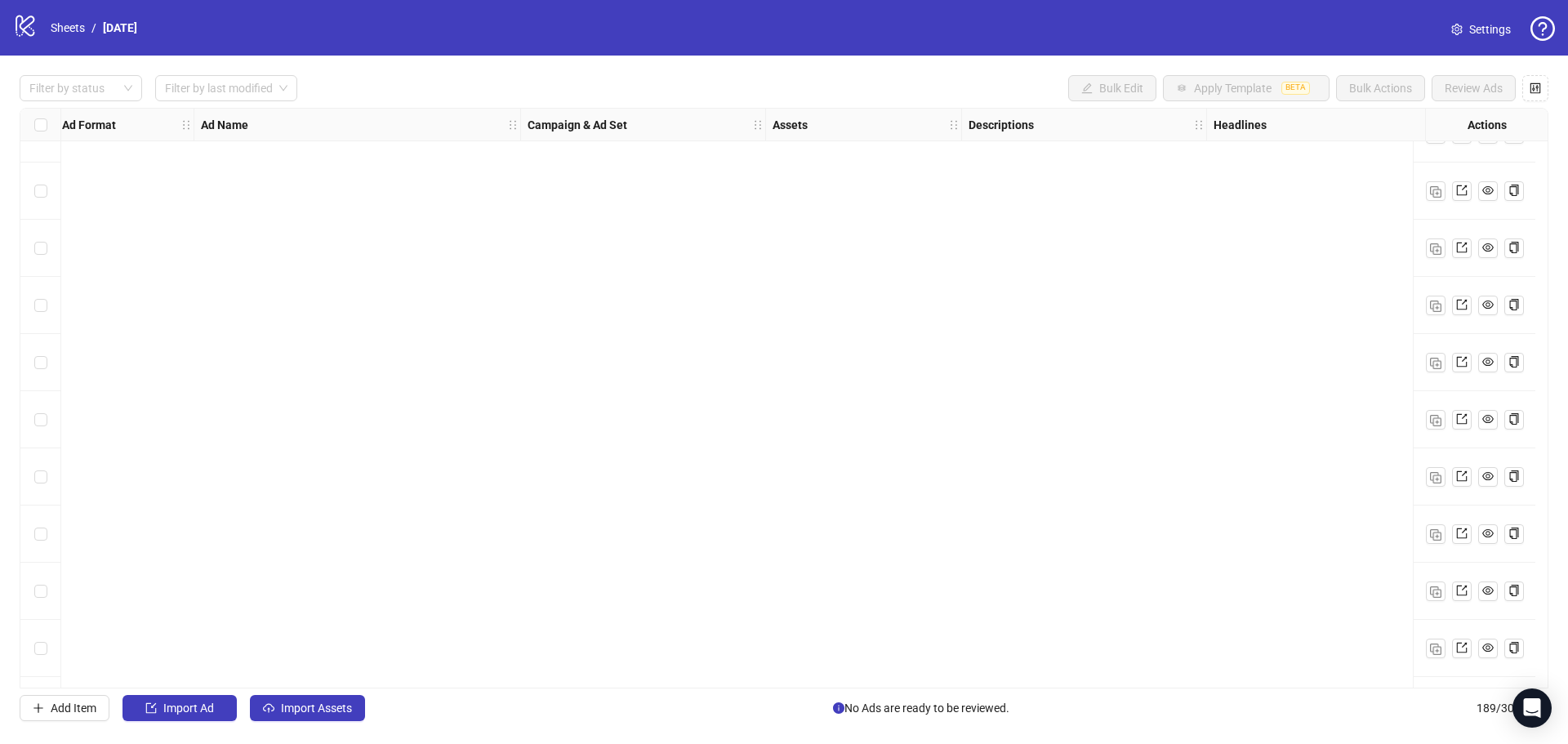
scroll to position [9496, 5]
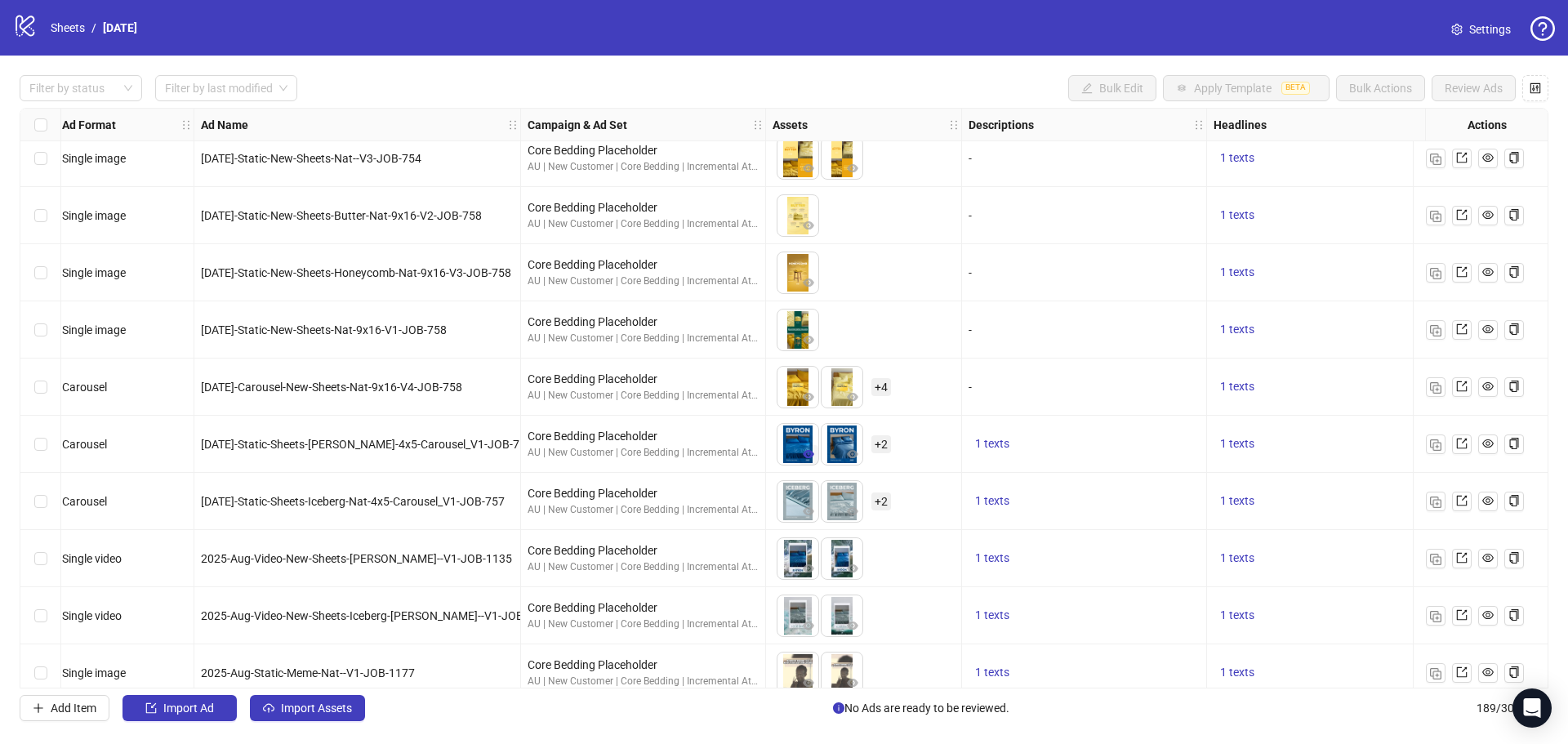
click at [807, 450] on icon "eye" at bounding box center [808, 453] width 12 height 12
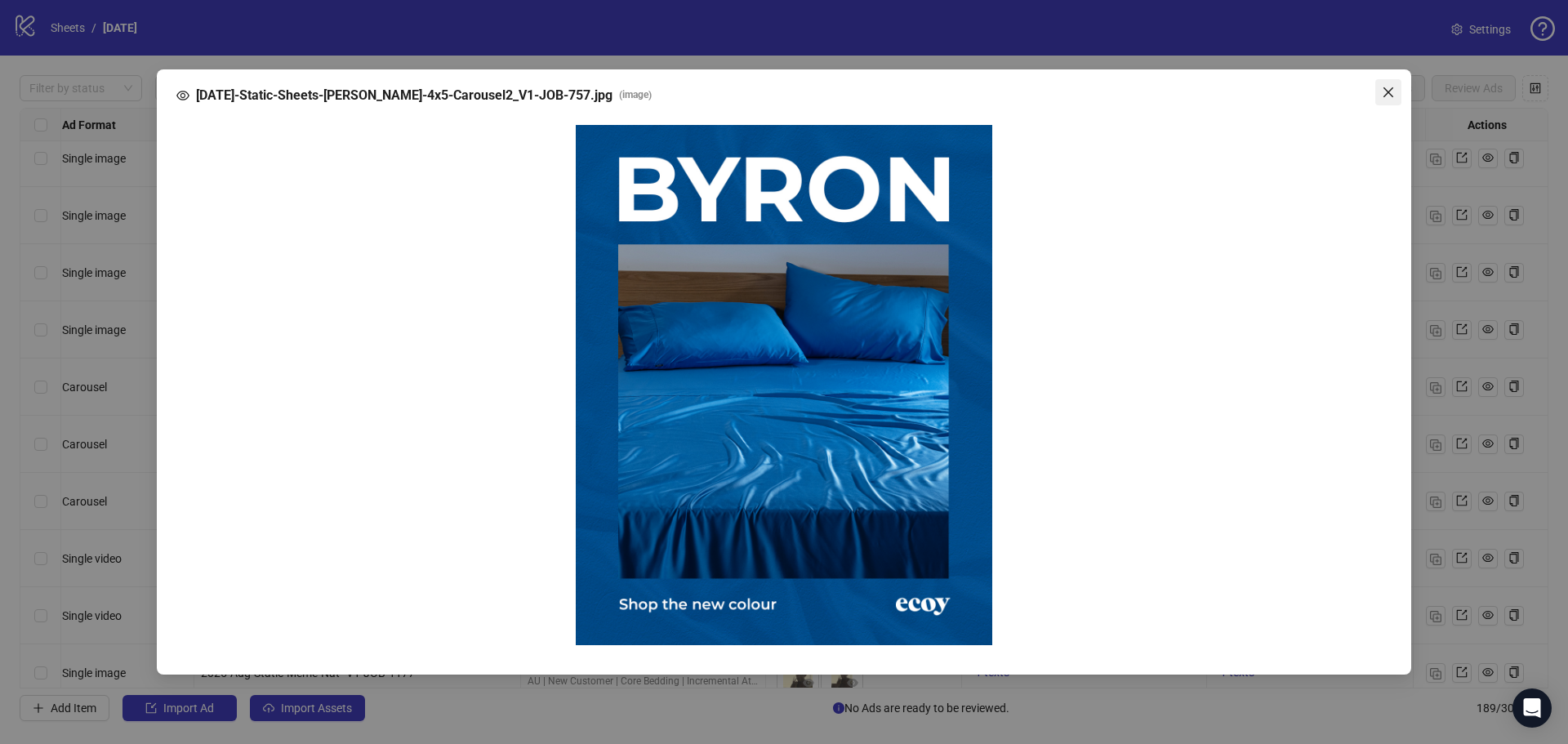
click at [1384, 93] on icon "close" at bounding box center [1388, 92] width 13 height 13
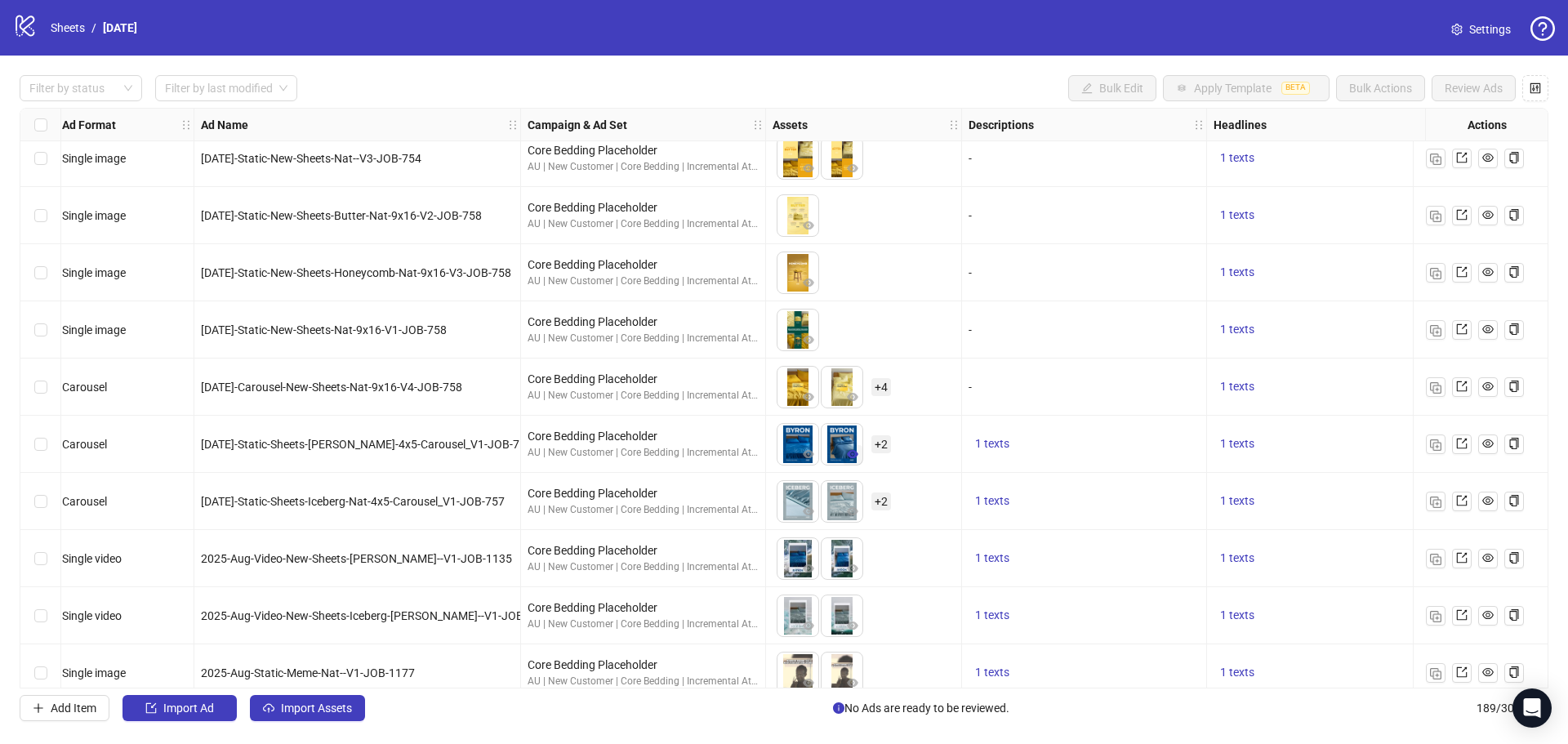
click at [856, 453] on icon "eye" at bounding box center [852, 453] width 12 height 8
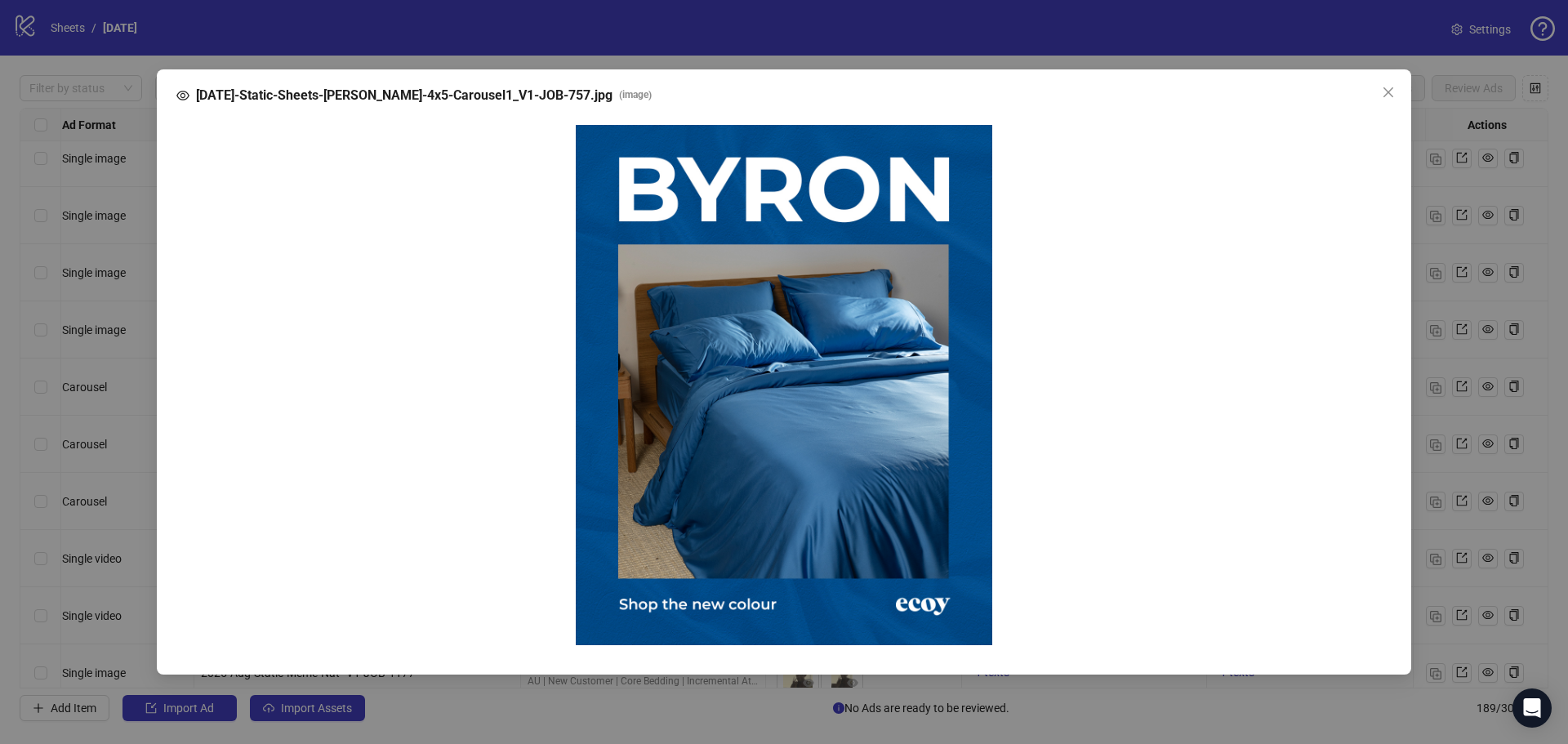
click at [788, 373] on img at bounding box center [784, 385] width 416 height 521
drag, startPoint x: 790, startPoint y: 374, endPoint x: 1397, endPoint y: 317, distance: 609.7
click at [1397, 317] on div "[DATE]-Static-Sheets-[PERSON_NAME]-4x5-Carousel1_V1-JOB-757.jpg ( image )" at bounding box center [784, 372] width 1254 height 605
click at [1386, 93] on icon "close" at bounding box center [1388, 92] width 13 height 13
